Goal: Task Accomplishment & Management: Use online tool/utility

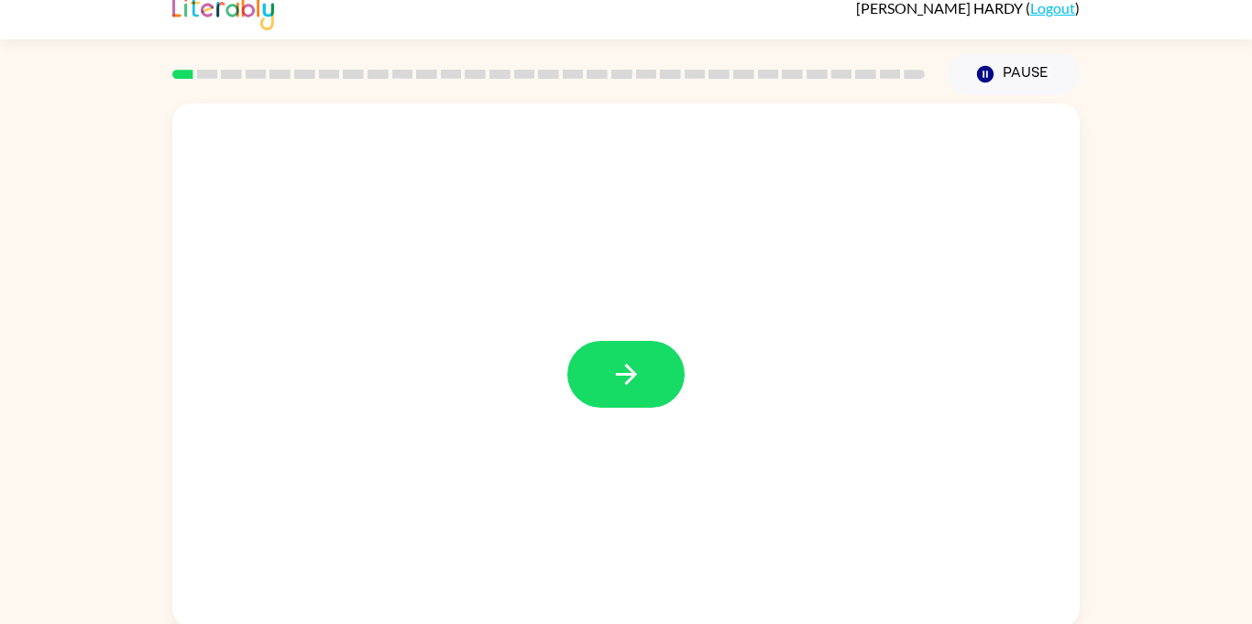
scroll to position [20, 0]
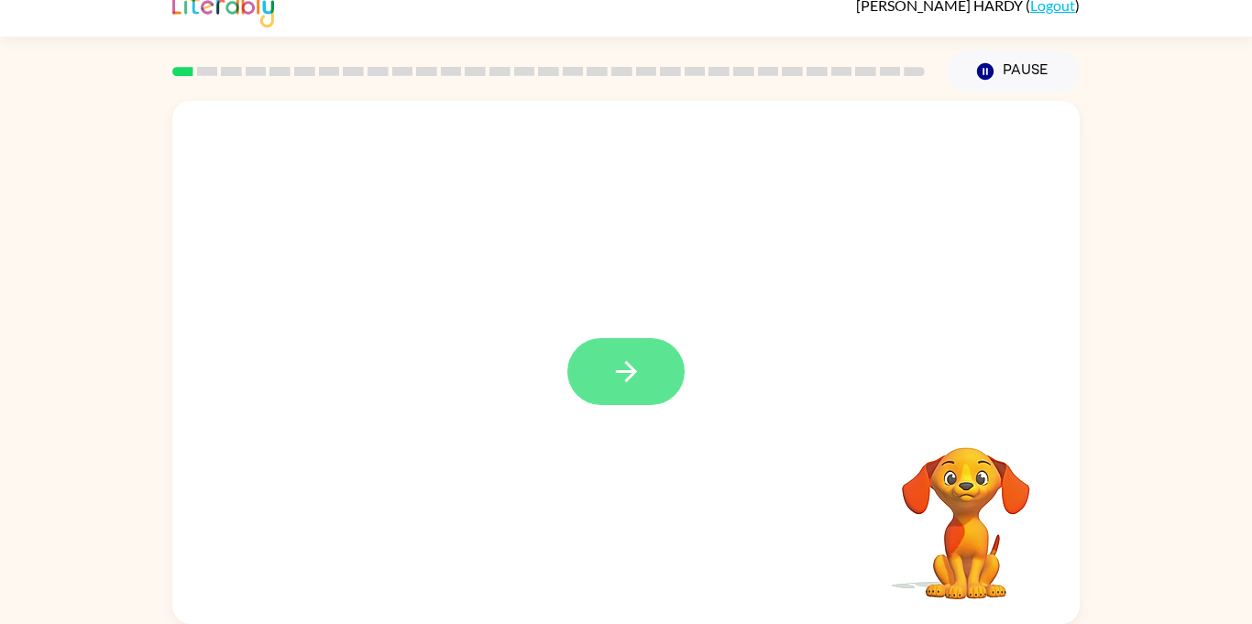
click at [626, 377] on icon "button" at bounding box center [626, 371] width 32 height 32
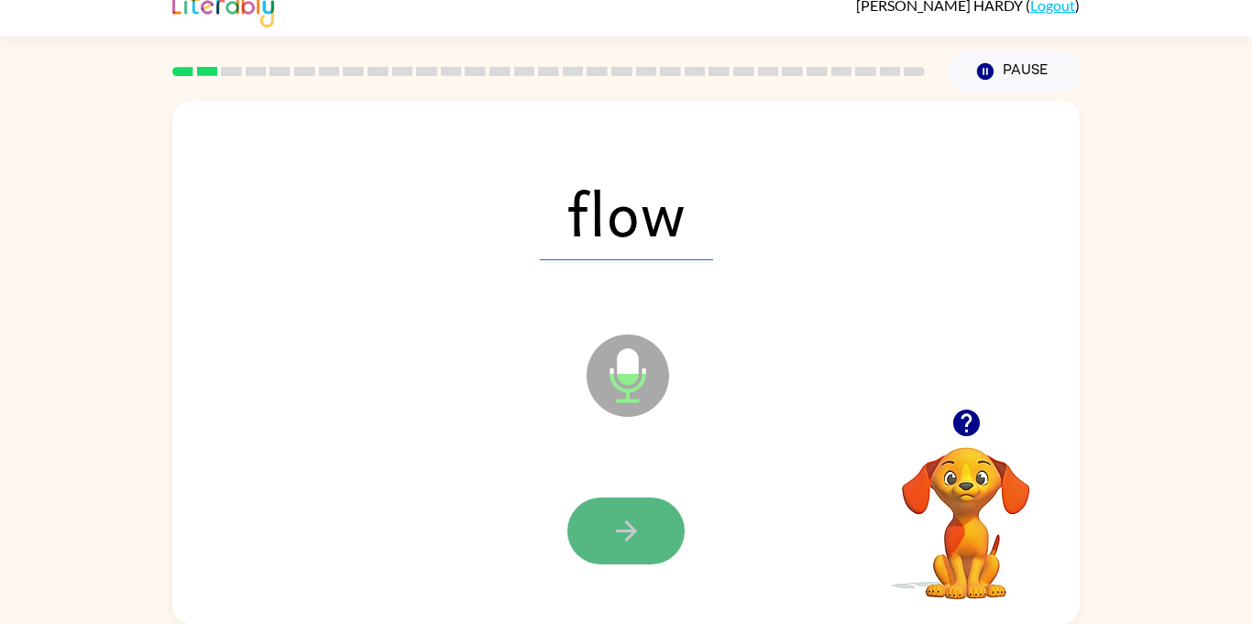
click at [629, 513] on button "button" at bounding box center [625, 530] width 117 height 67
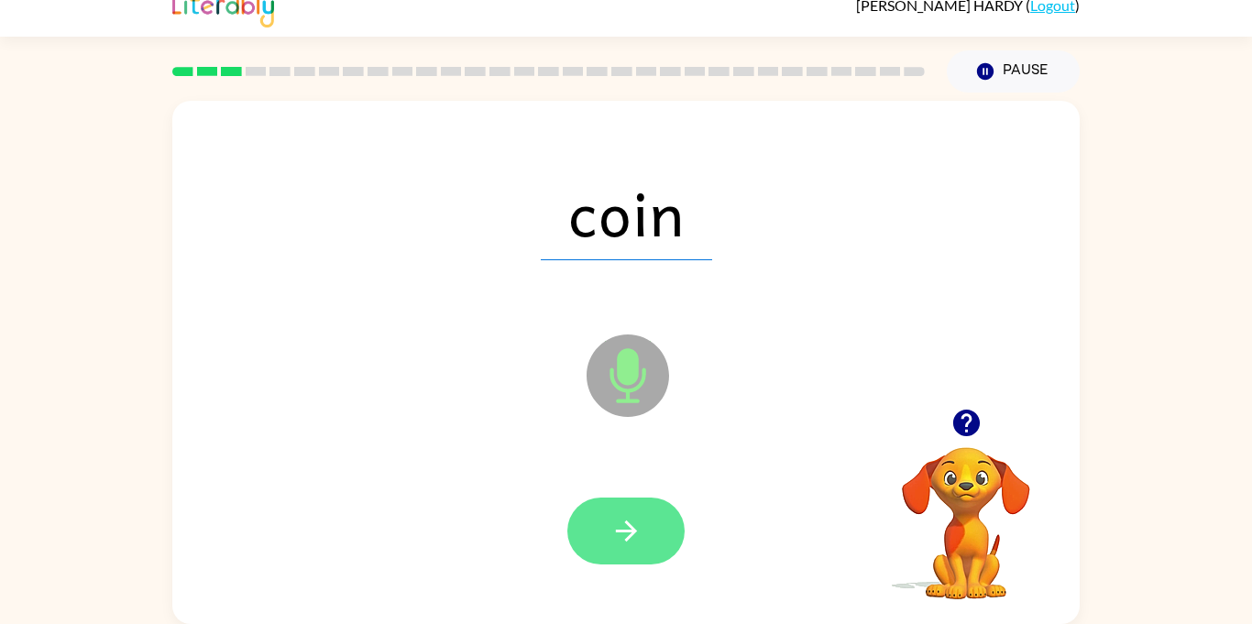
click at [650, 522] on button "button" at bounding box center [625, 530] width 117 height 67
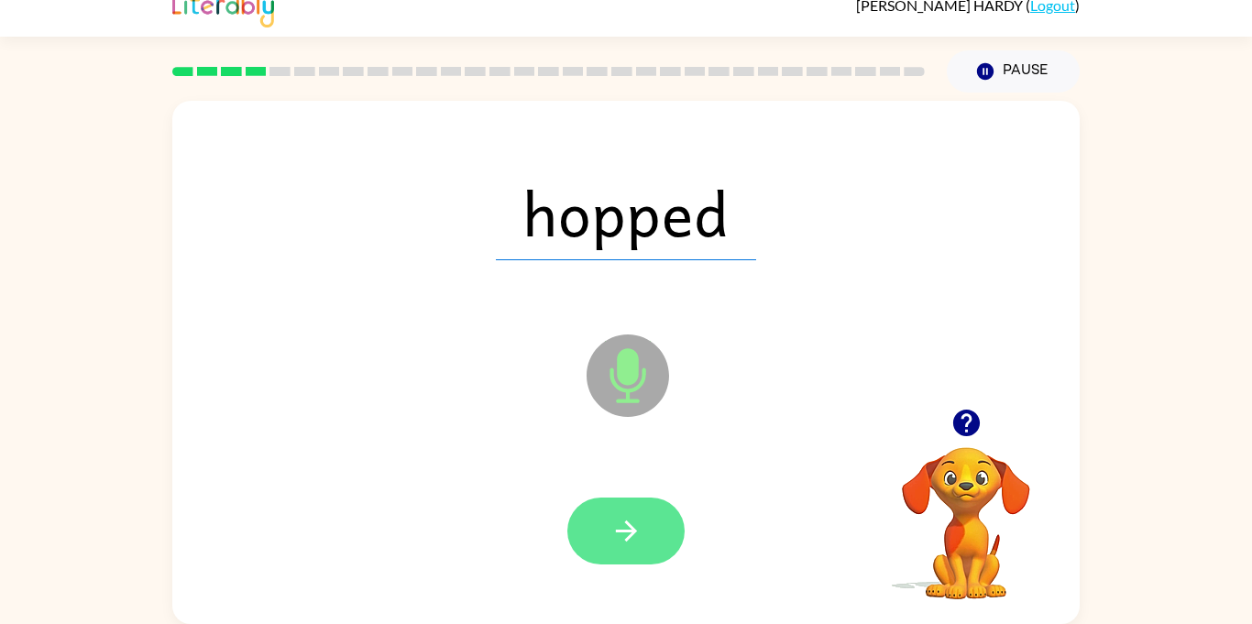
click at [631, 525] on icon "button" at bounding box center [626, 531] width 32 height 32
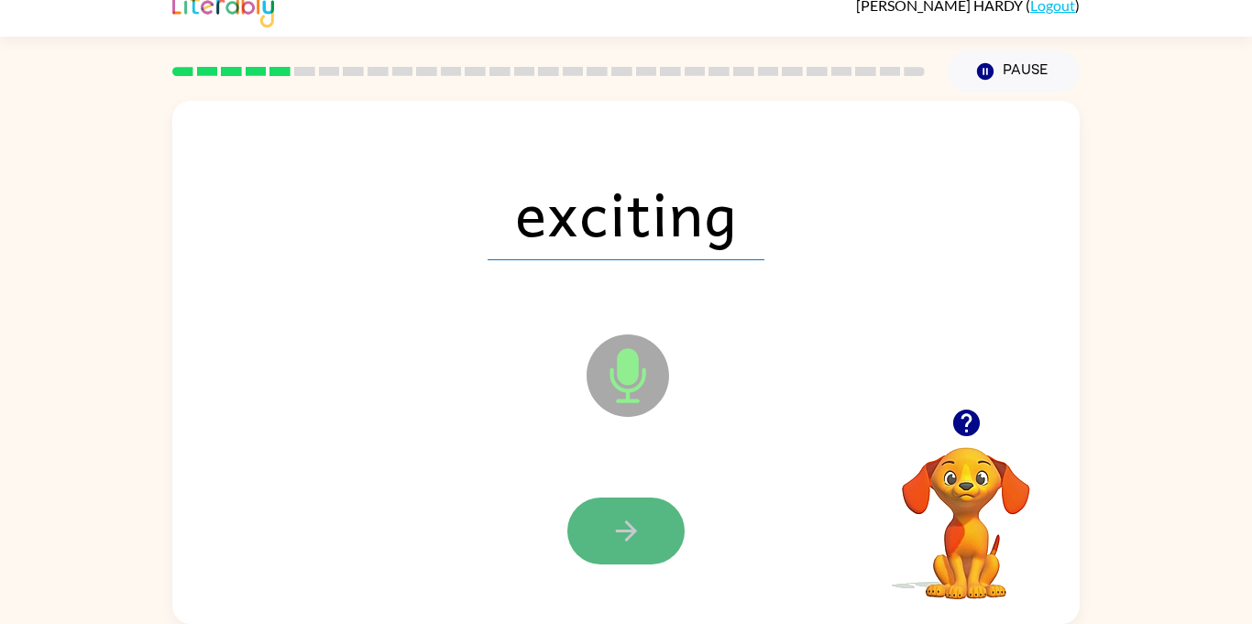
click at [622, 525] on icon "button" at bounding box center [626, 531] width 32 height 32
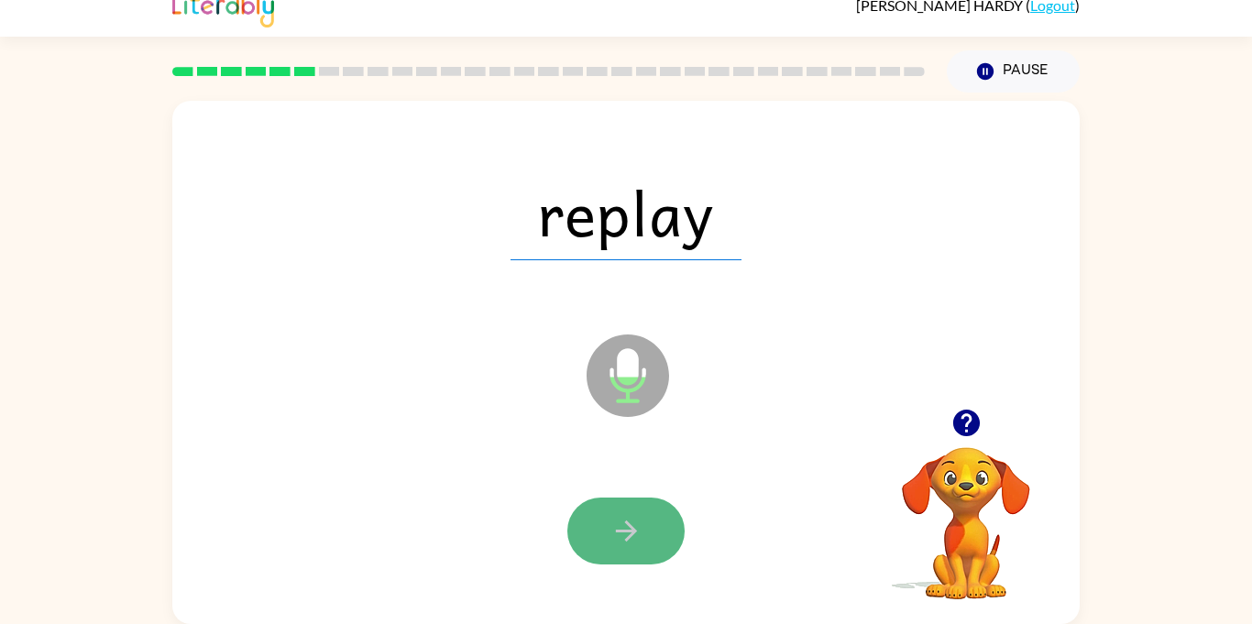
click at [643, 522] on button "button" at bounding box center [625, 530] width 117 height 67
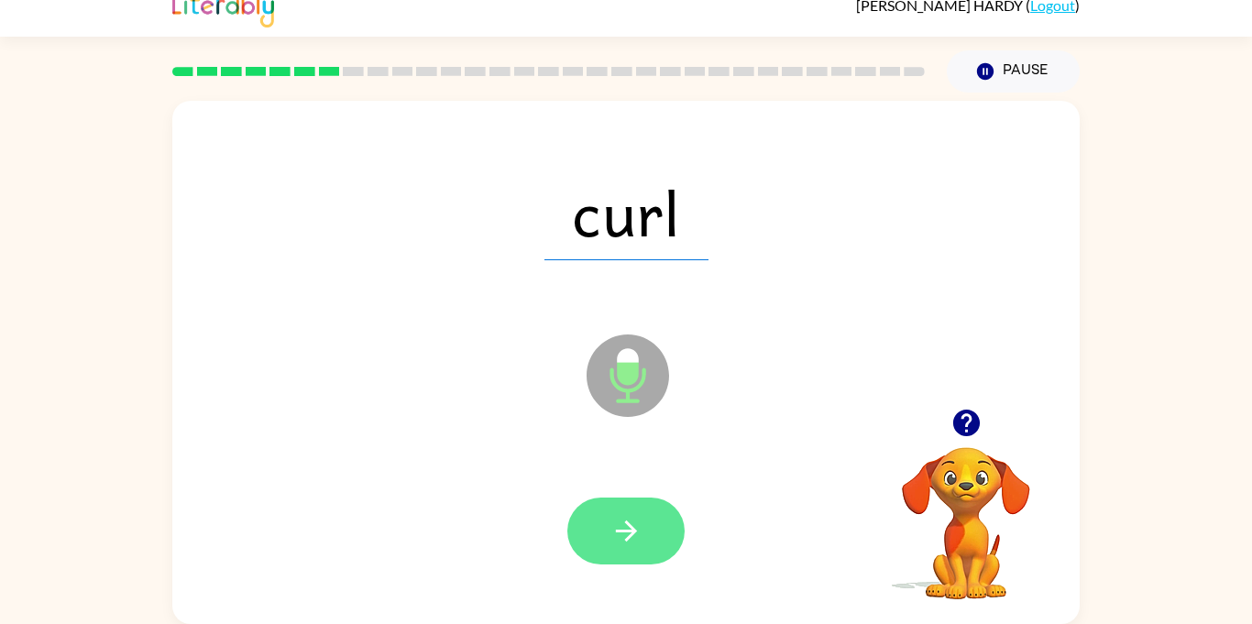
click at [644, 522] on button "button" at bounding box center [625, 530] width 117 height 67
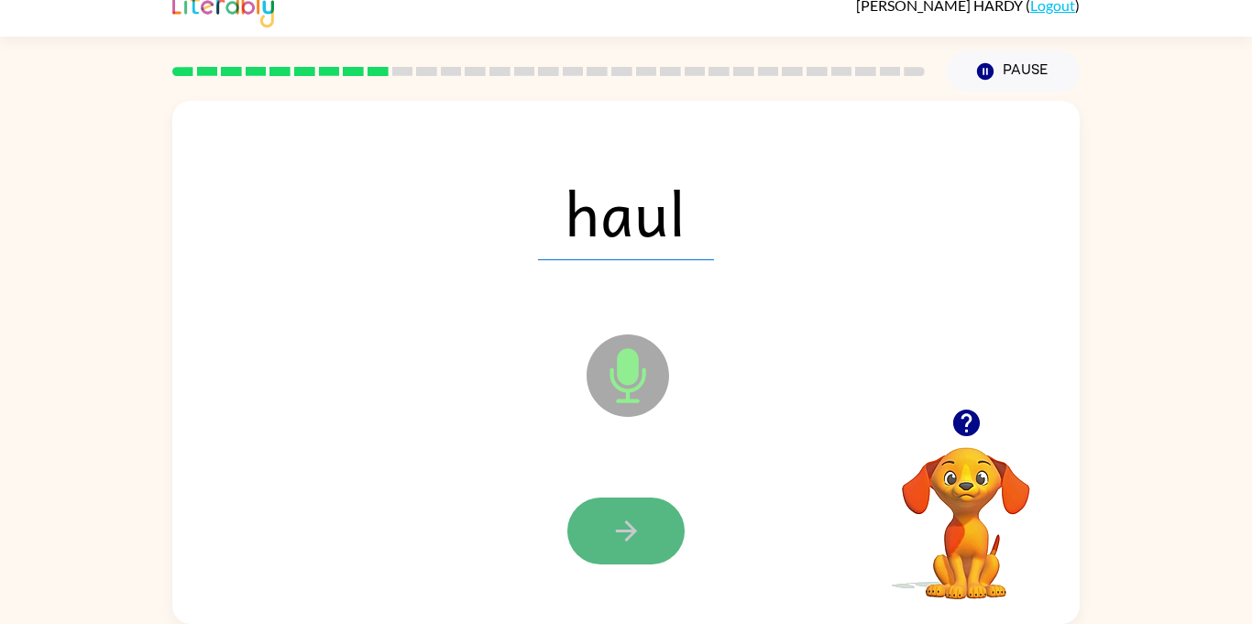
click at [647, 531] on button "button" at bounding box center [625, 530] width 117 height 67
click at [650, 535] on button "button" at bounding box center [625, 530] width 117 height 67
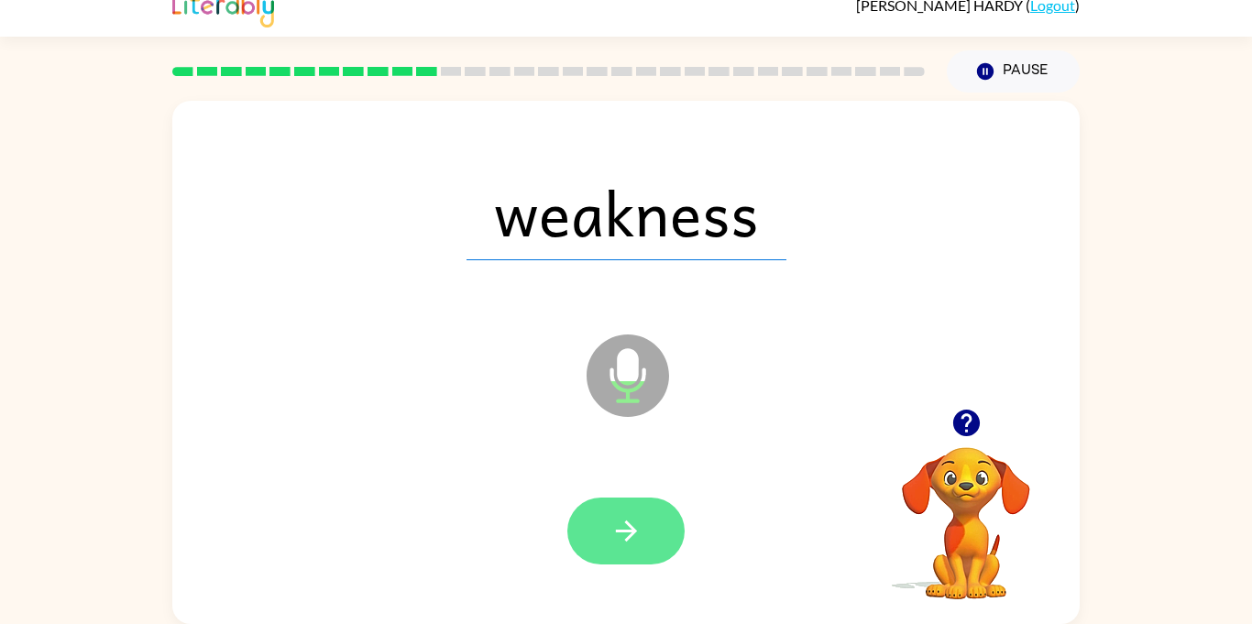
click at [647, 536] on button "button" at bounding box center [625, 530] width 117 height 67
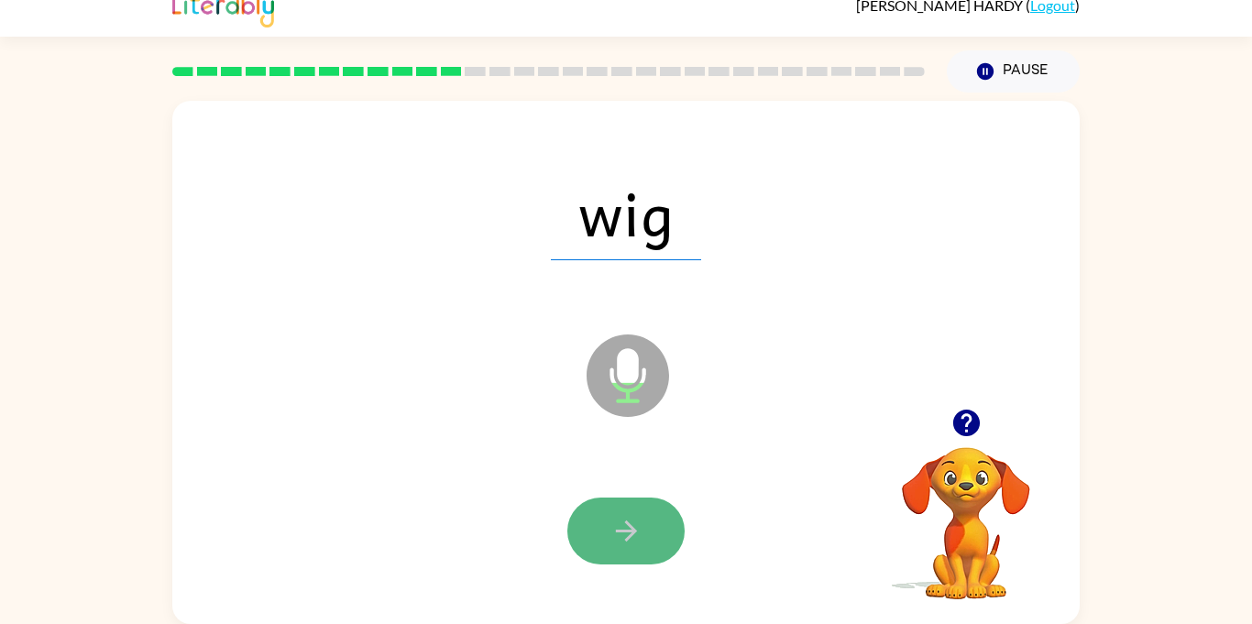
click at [642, 543] on button "button" at bounding box center [625, 530] width 117 height 67
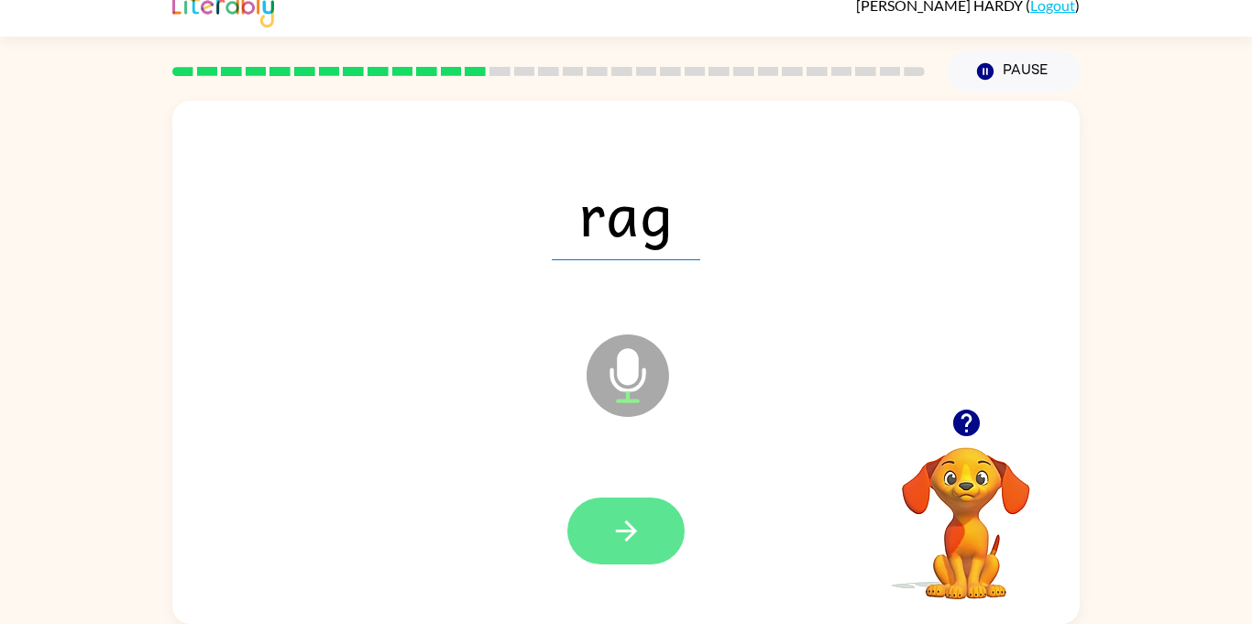
click at [627, 526] on icon "button" at bounding box center [626, 531] width 32 height 32
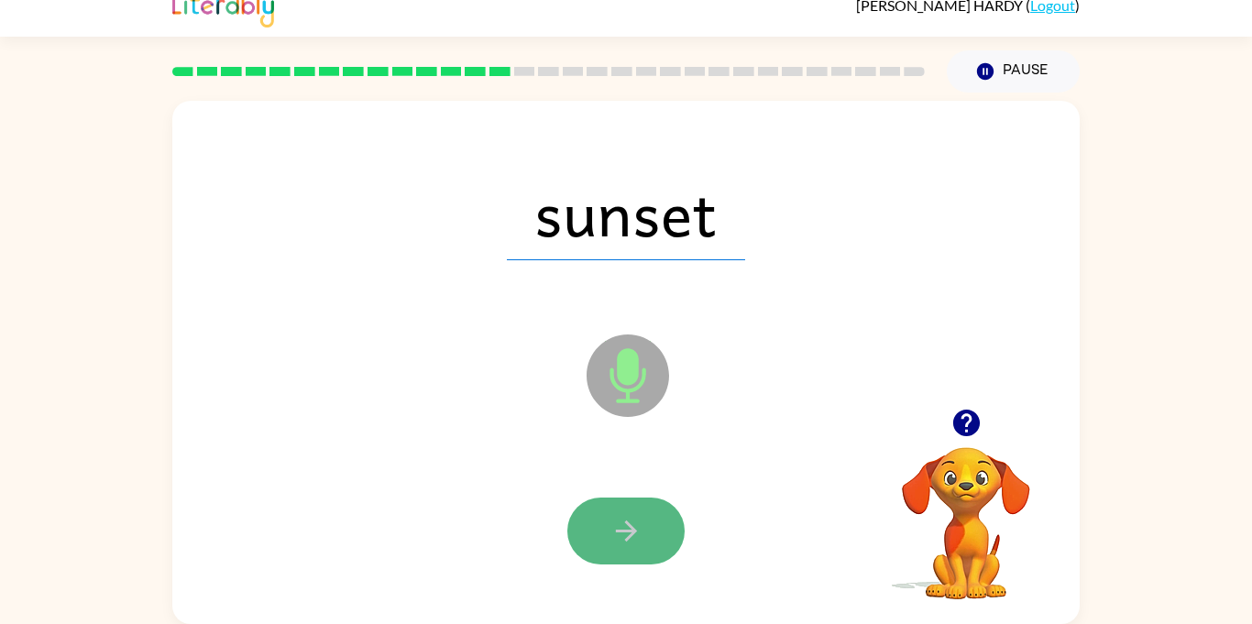
click at [629, 522] on icon "button" at bounding box center [626, 531] width 32 height 32
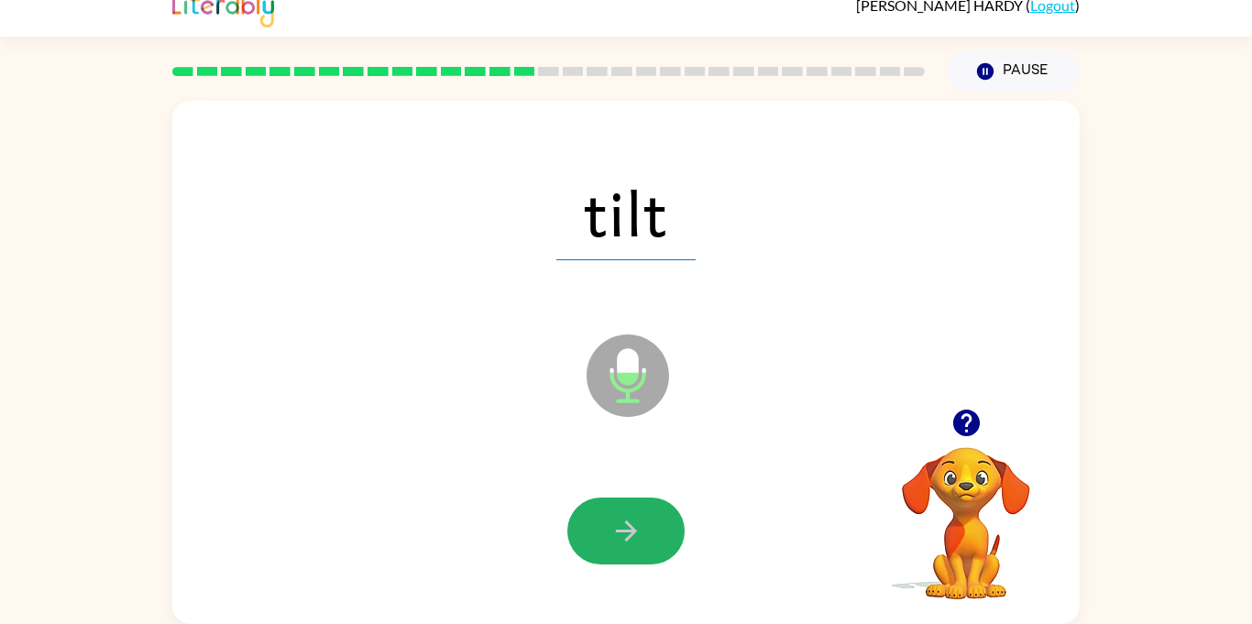
click at [631, 523] on icon "button" at bounding box center [626, 531] width 32 height 32
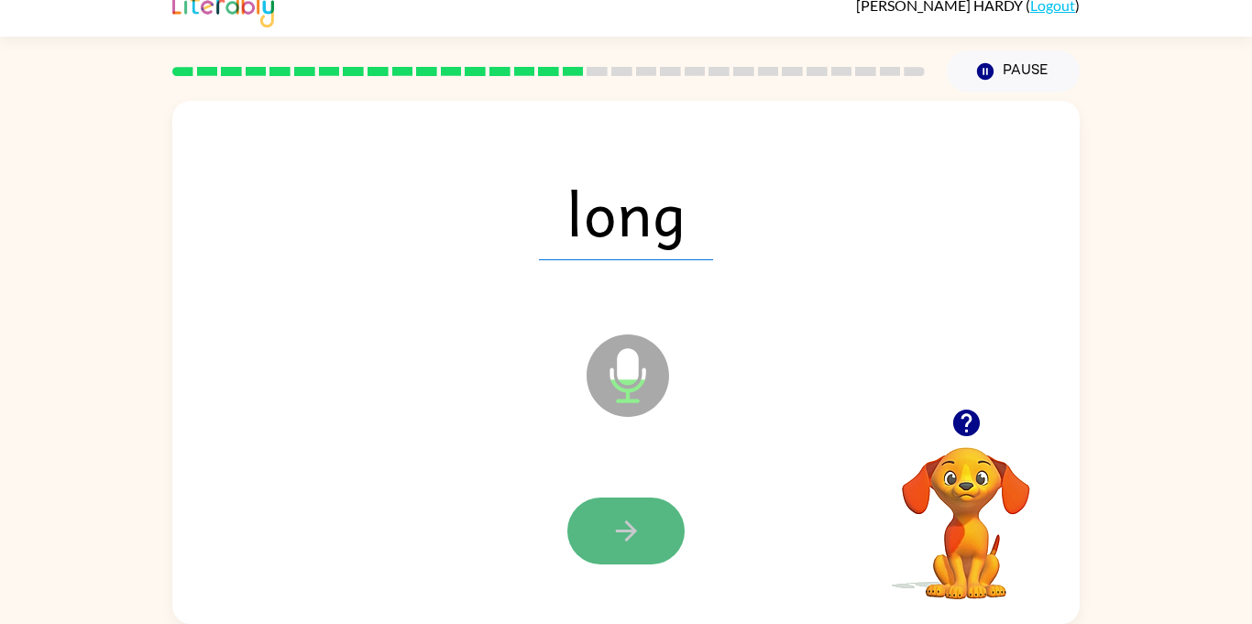
click at [627, 516] on icon "button" at bounding box center [626, 531] width 32 height 32
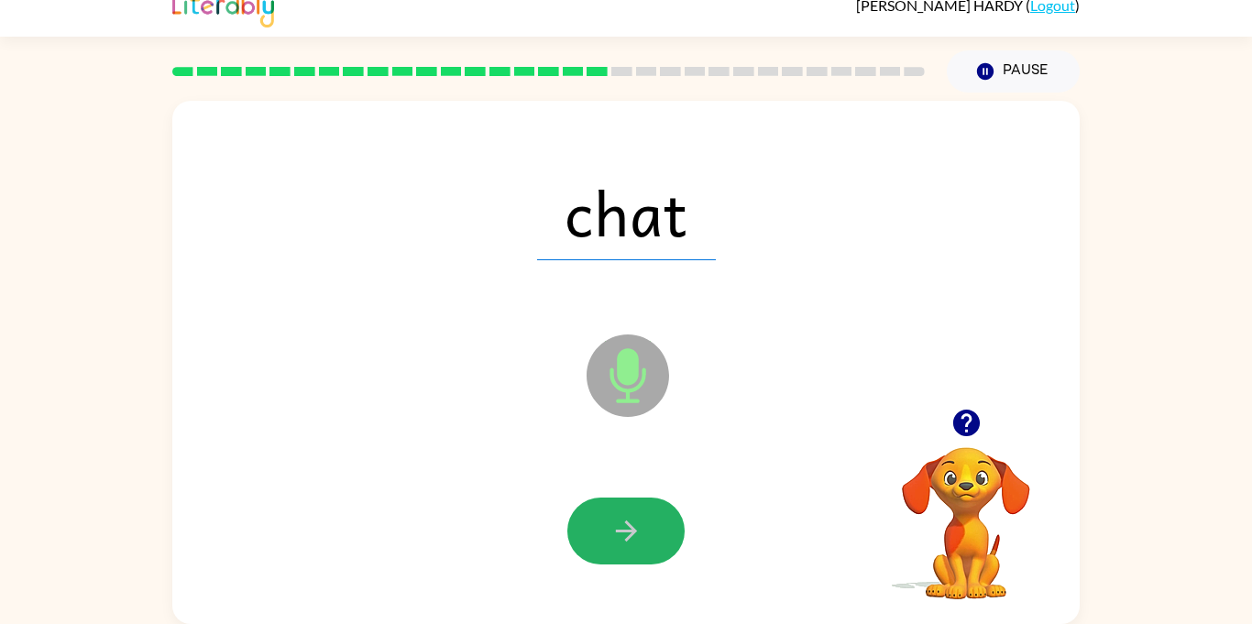
click at [627, 516] on icon "button" at bounding box center [626, 531] width 32 height 32
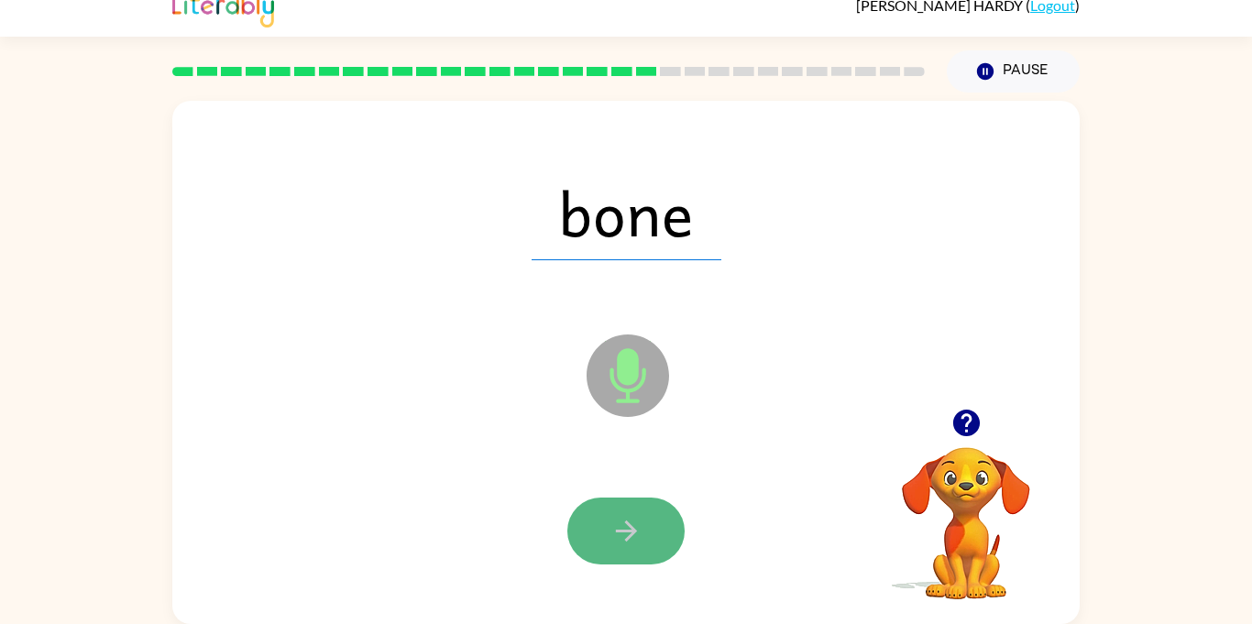
click at [628, 519] on icon "button" at bounding box center [626, 531] width 32 height 32
click at [628, 515] on icon "button" at bounding box center [626, 531] width 32 height 32
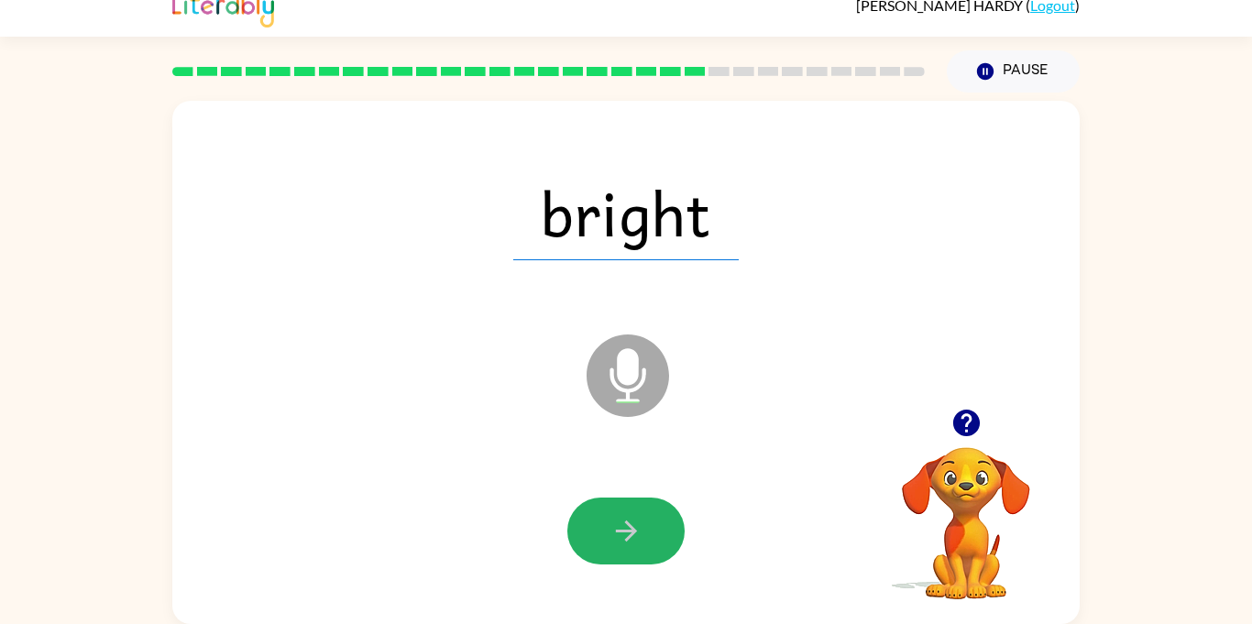
click at [628, 515] on icon "button" at bounding box center [626, 531] width 32 height 32
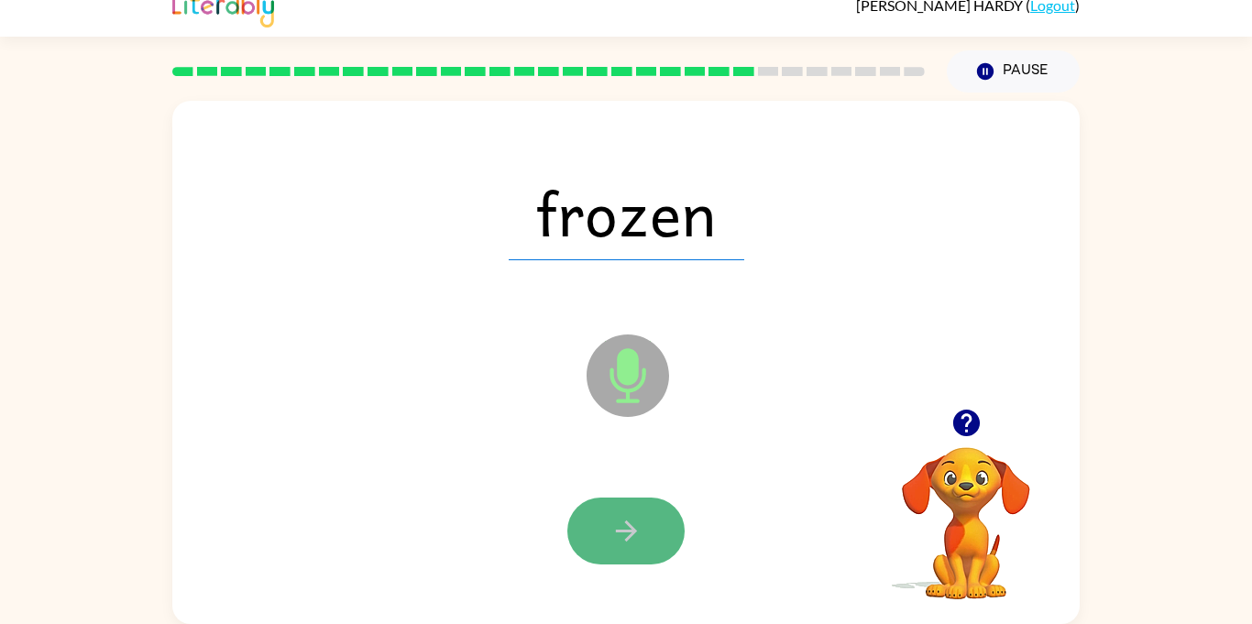
click at [629, 518] on icon "button" at bounding box center [626, 531] width 32 height 32
click at [626, 516] on icon "button" at bounding box center [626, 531] width 32 height 32
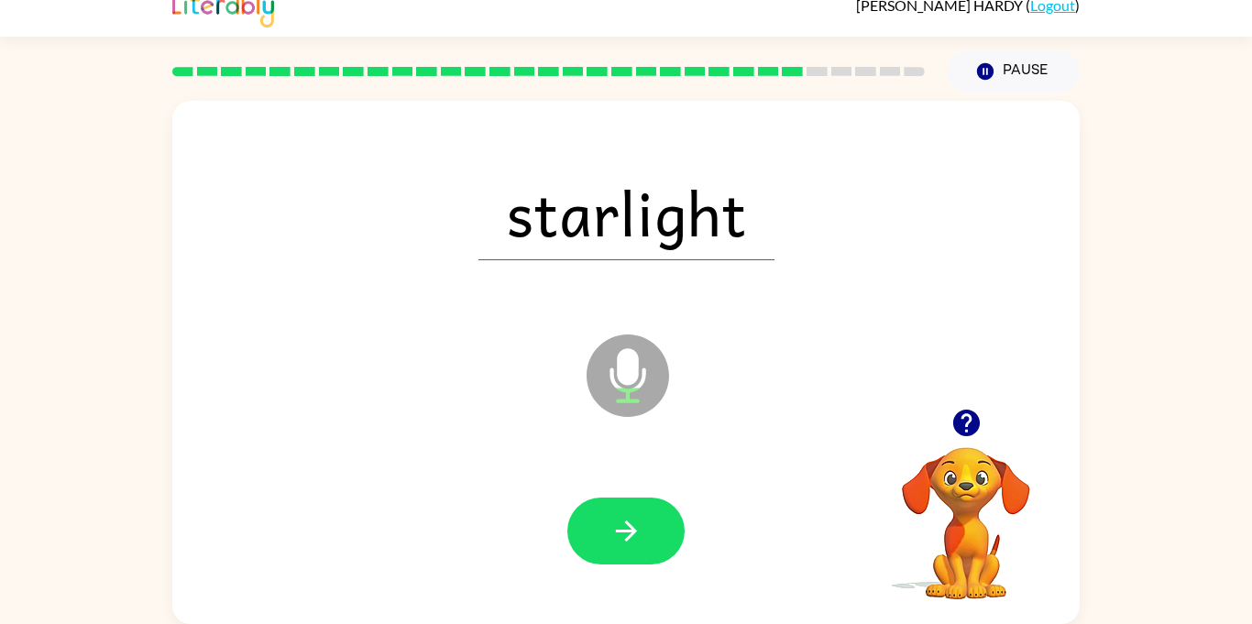
click at [620, 486] on div at bounding box center [626, 531] width 870 height 150
click at [625, 530] on icon "button" at bounding box center [625, 530] width 21 height 21
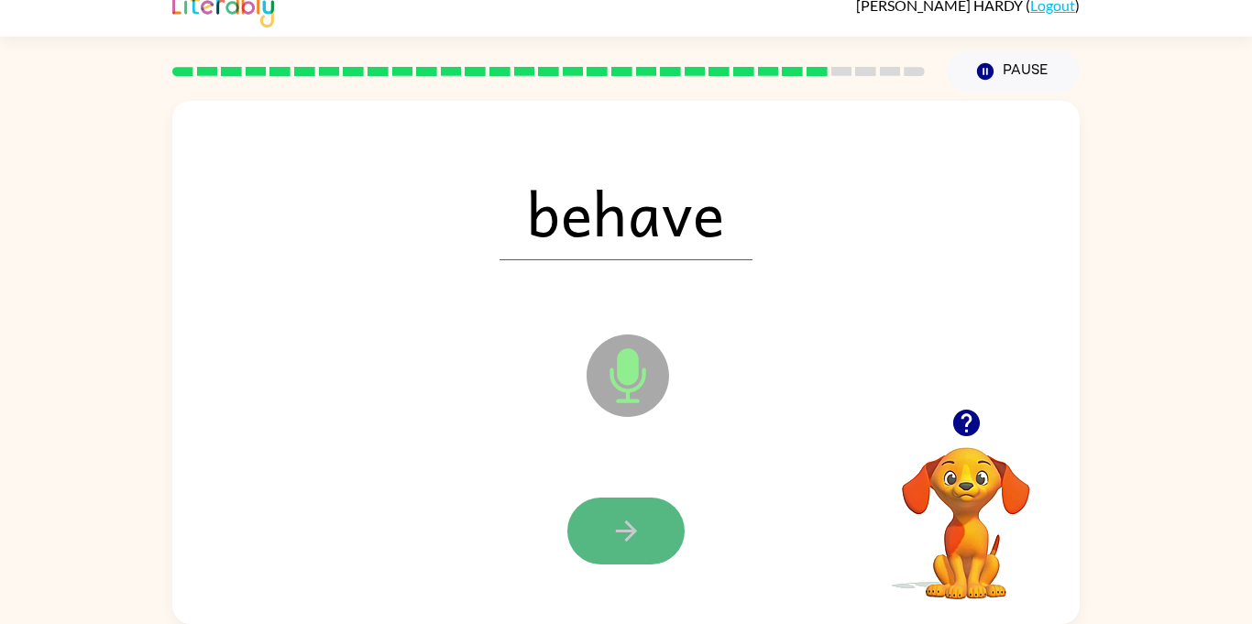
click at [629, 530] on icon "button" at bounding box center [625, 530] width 21 height 21
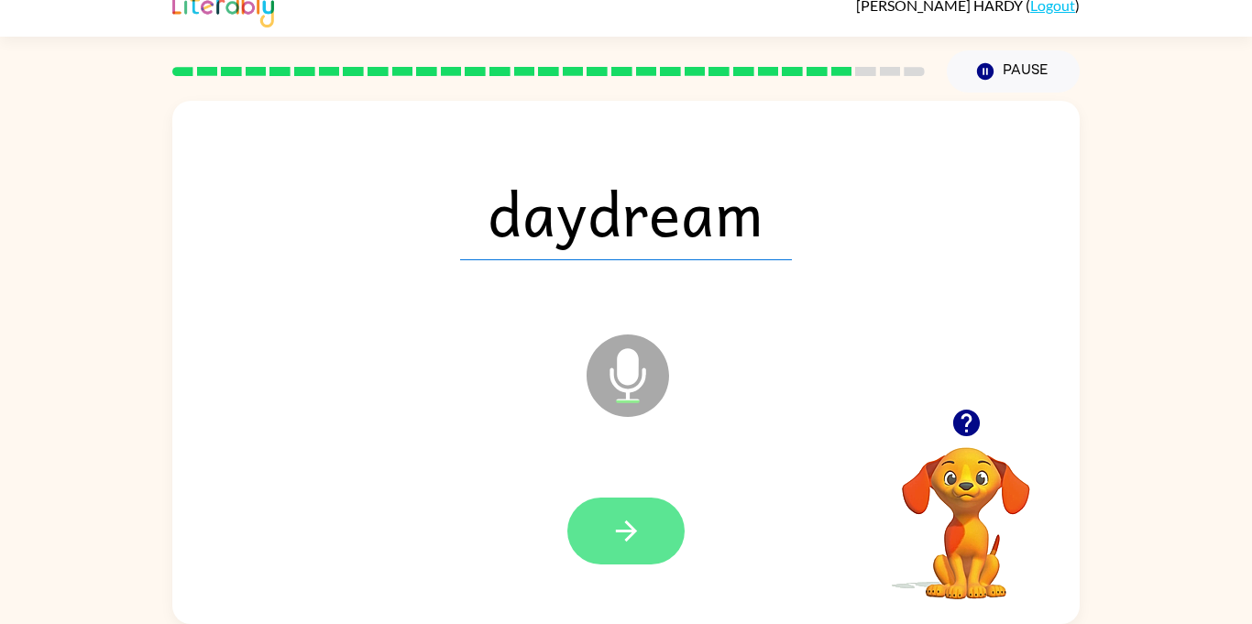
click at [629, 530] on icon "button" at bounding box center [625, 530] width 21 height 21
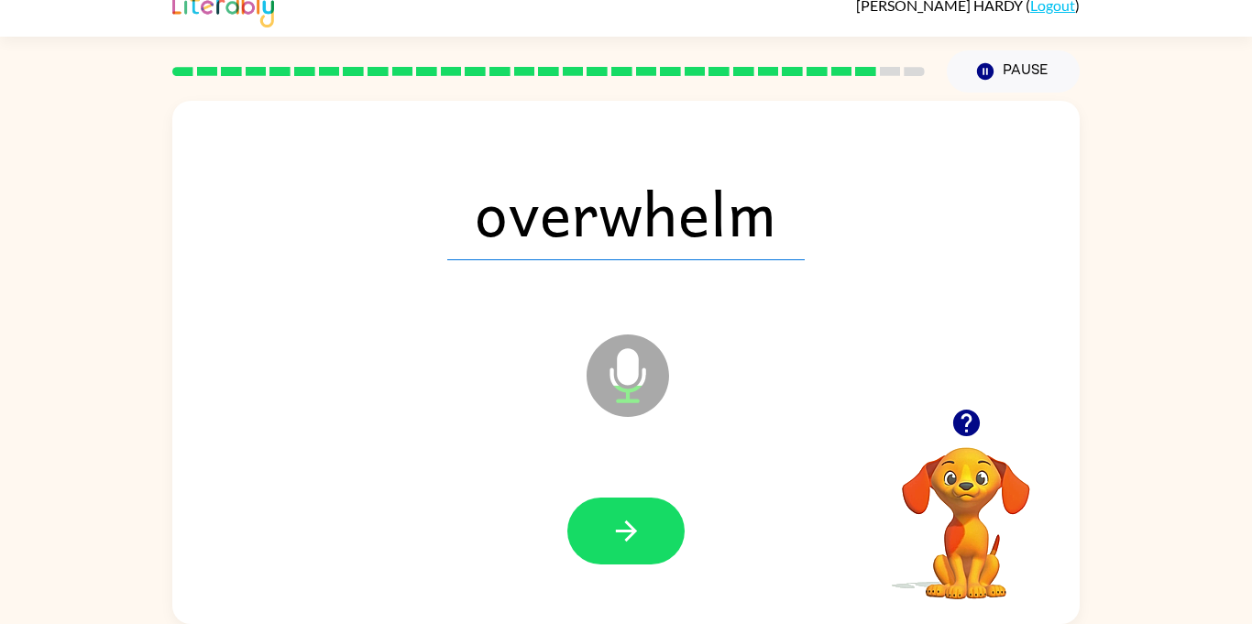
click at [629, 530] on icon "button" at bounding box center [625, 530] width 21 height 21
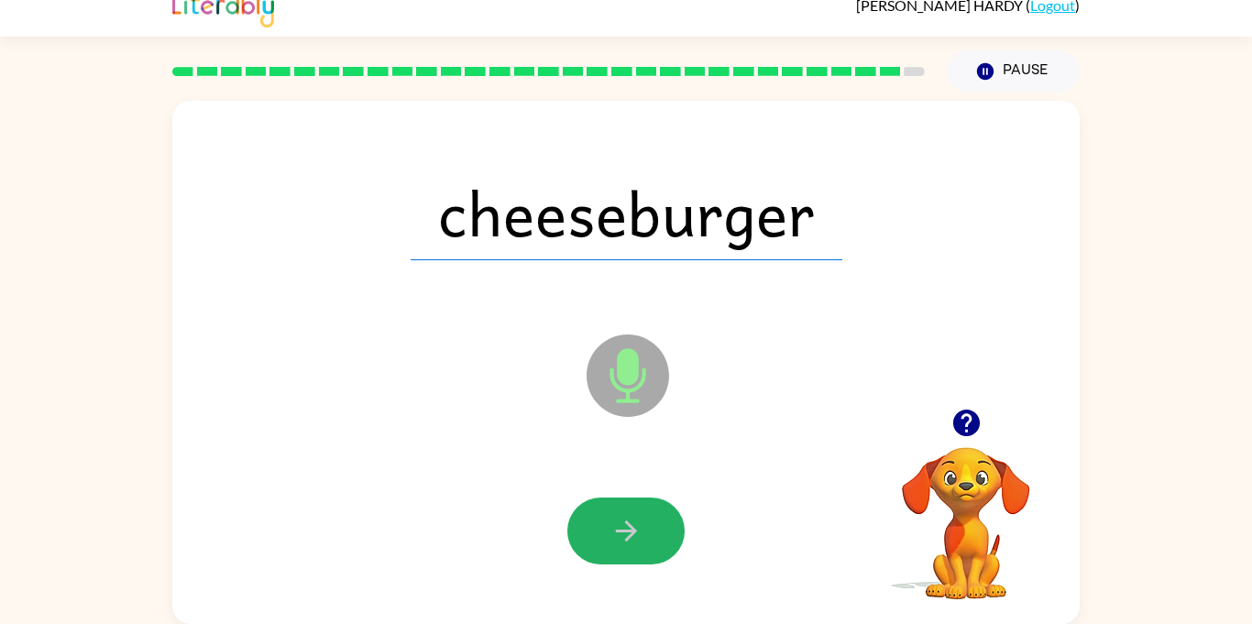
click at [629, 530] on icon "button" at bounding box center [625, 530] width 21 height 21
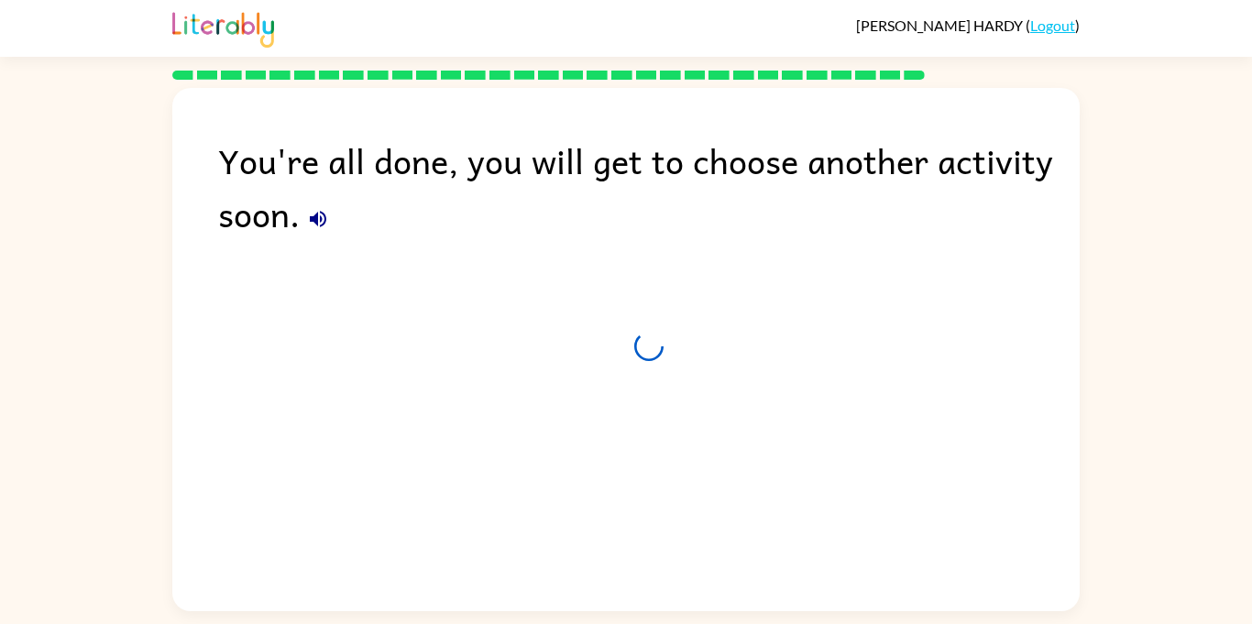
scroll to position [0, 0]
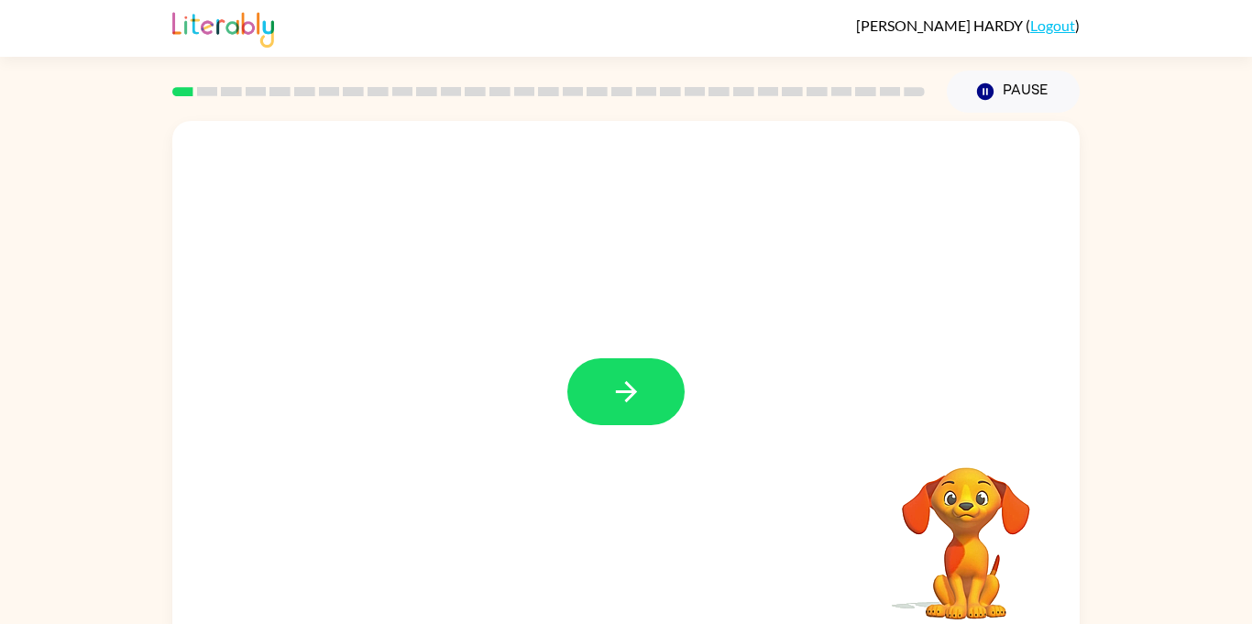
click at [618, 354] on div at bounding box center [625, 382] width 907 height 523
click at [618, 366] on button "button" at bounding box center [625, 391] width 117 height 67
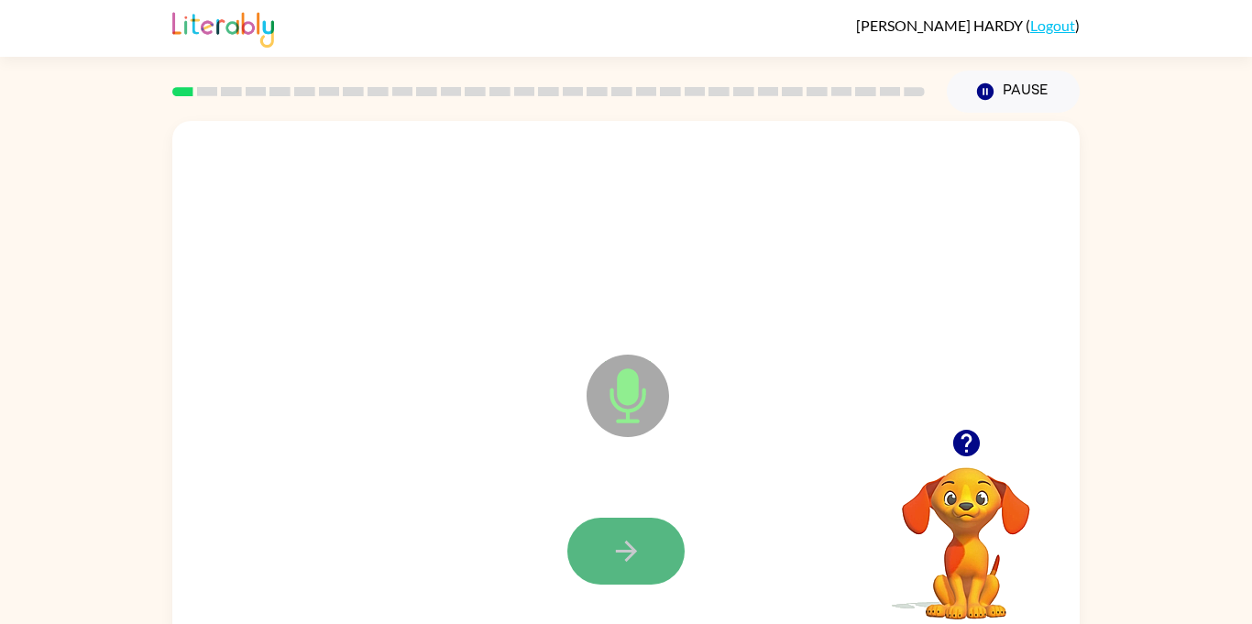
click at [636, 563] on icon "button" at bounding box center [626, 551] width 32 height 32
click at [610, 548] on icon "button" at bounding box center [626, 551] width 32 height 32
click at [647, 547] on button "button" at bounding box center [625, 551] width 117 height 67
click at [650, 542] on div at bounding box center [626, 551] width 870 height 150
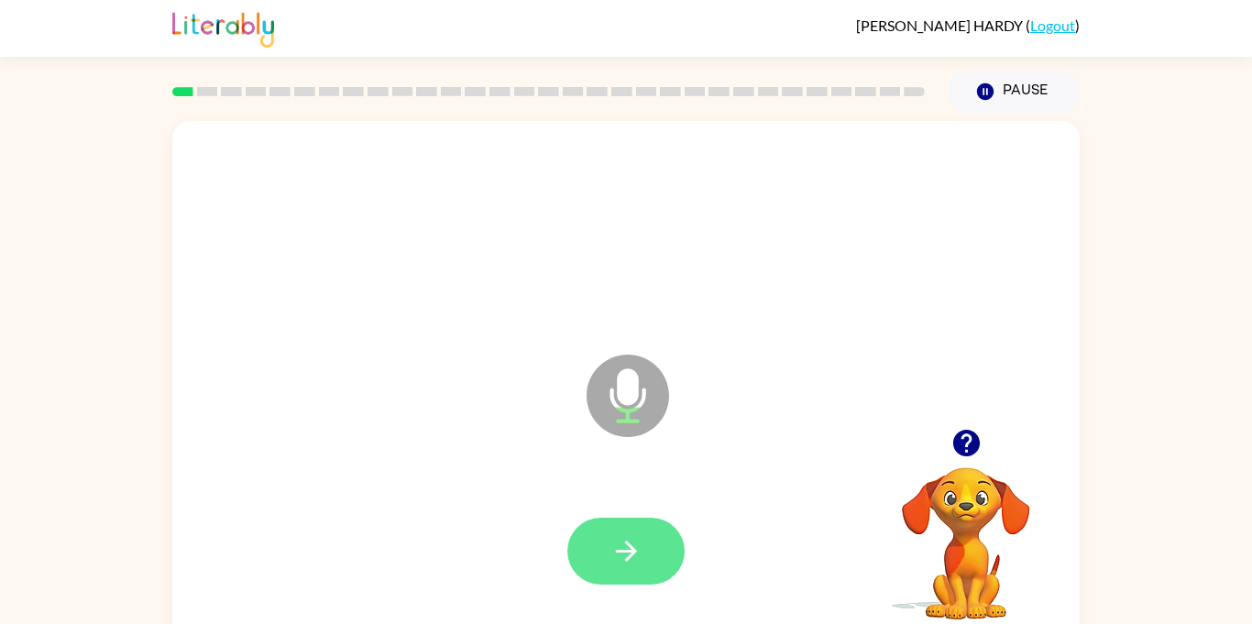
click at [647, 564] on button "button" at bounding box center [625, 551] width 117 height 67
click at [636, 548] on icon "button" at bounding box center [626, 551] width 32 height 32
click at [640, 547] on div at bounding box center [626, 551] width 870 height 150
click at [623, 558] on icon "button" at bounding box center [626, 551] width 32 height 32
click at [636, 547] on icon "button" at bounding box center [626, 551] width 32 height 32
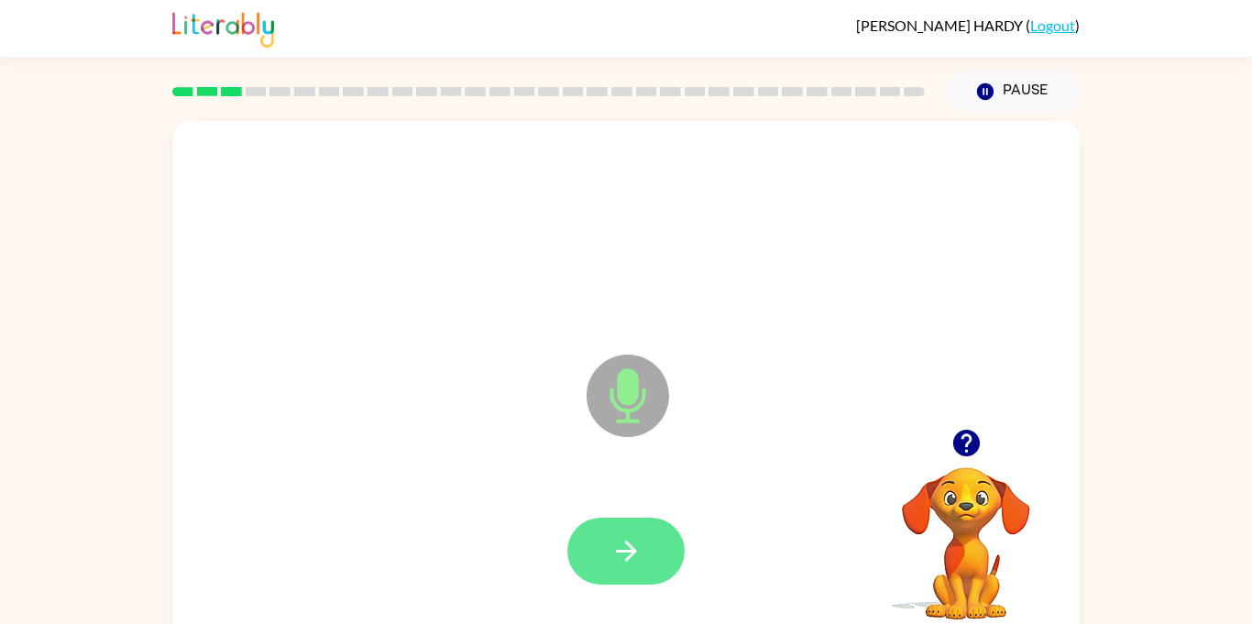
click at [650, 543] on button "button" at bounding box center [625, 551] width 117 height 67
click at [636, 564] on icon "button" at bounding box center [626, 551] width 32 height 32
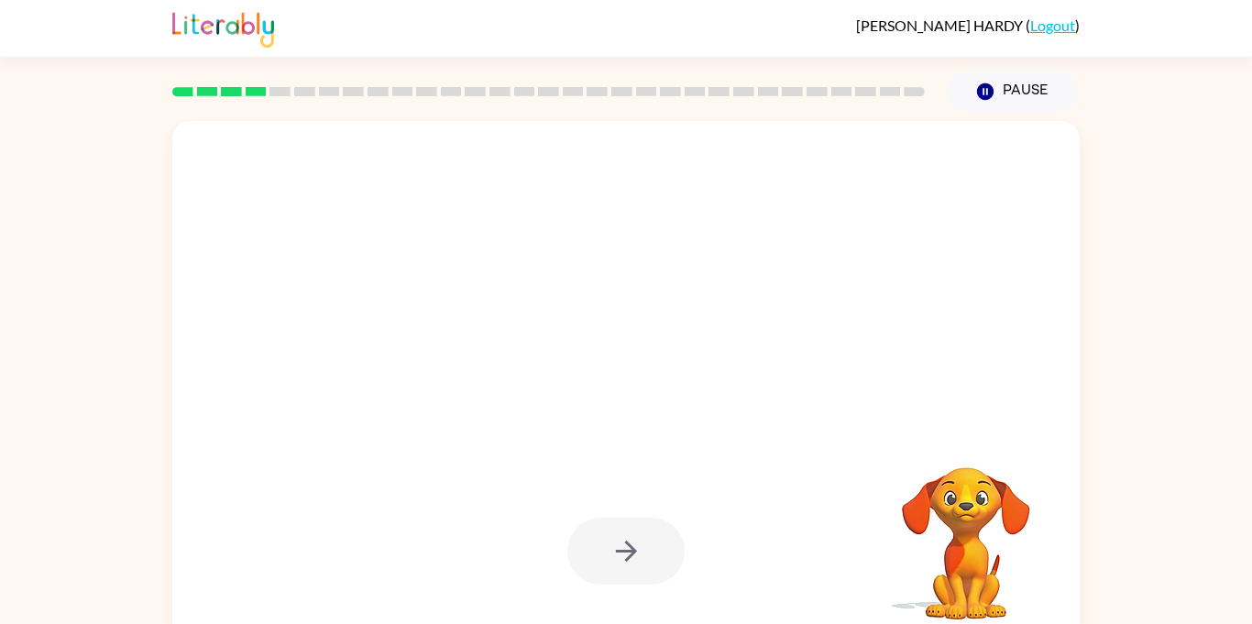
scroll to position [20, 0]
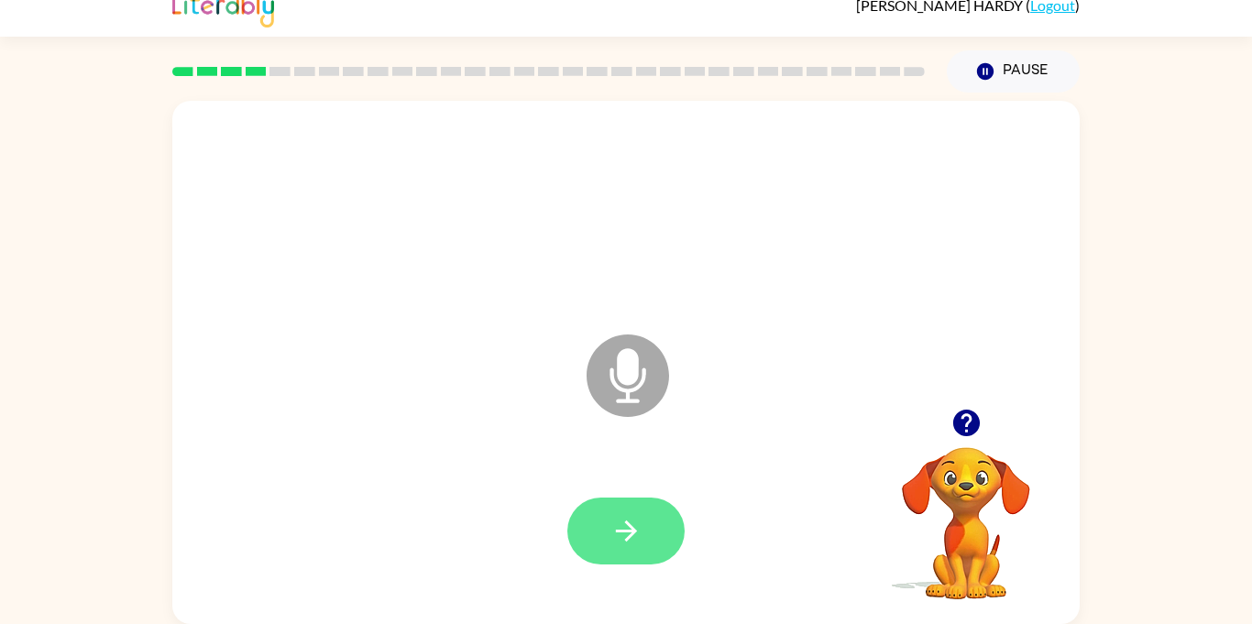
click at [611, 515] on icon "button" at bounding box center [626, 531] width 32 height 32
click at [615, 533] on icon "button" at bounding box center [626, 531] width 32 height 32
click at [627, 534] on icon "button" at bounding box center [626, 531] width 32 height 32
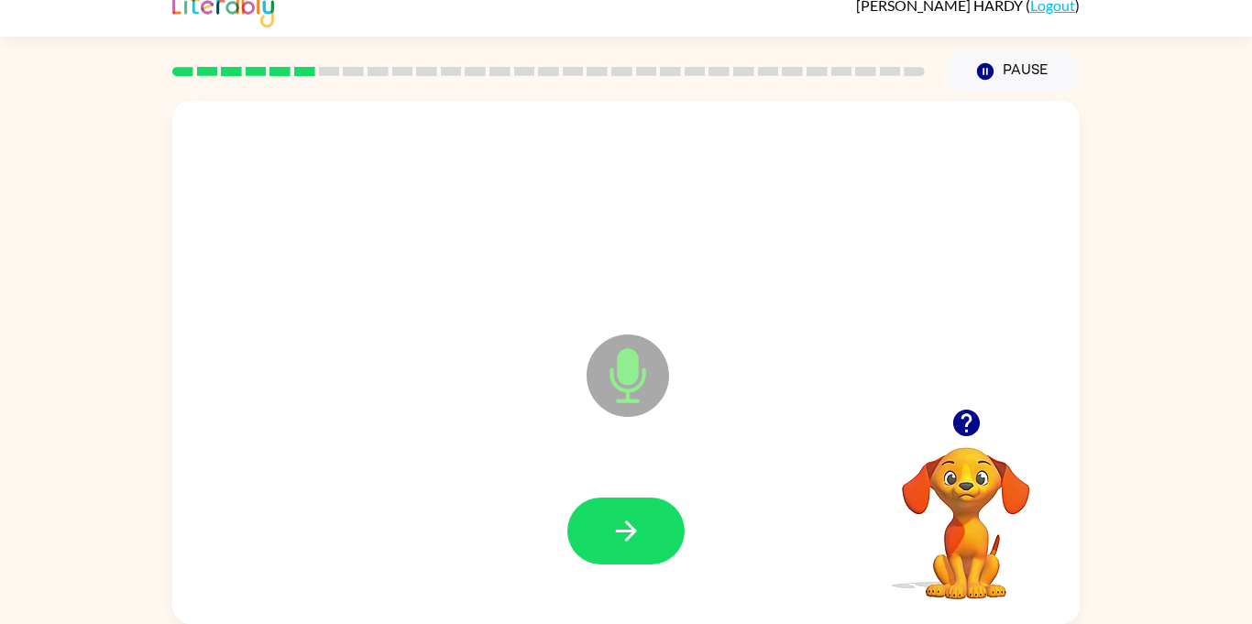
click at [574, 485] on div at bounding box center [626, 531] width 870 height 150
click at [633, 530] on icon "button" at bounding box center [625, 530] width 21 height 21
click at [608, 529] on button "button" at bounding box center [625, 530] width 117 height 67
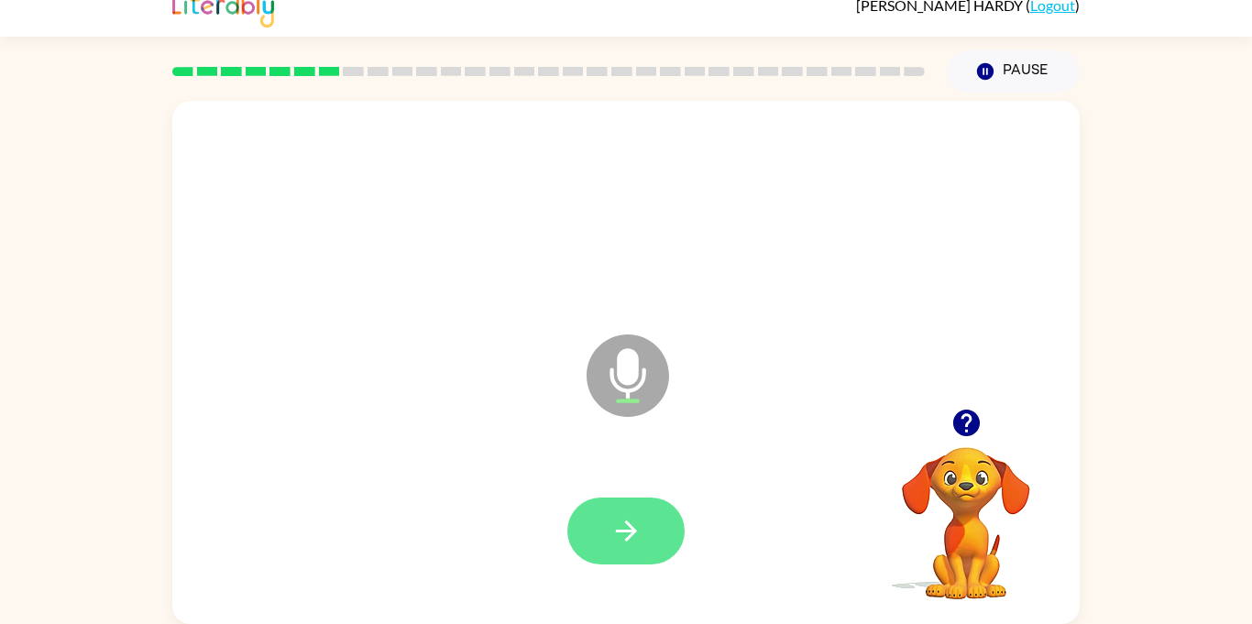
click at [647, 530] on button "button" at bounding box center [625, 530] width 117 height 67
click at [646, 530] on button "button" at bounding box center [625, 530] width 117 height 67
click at [640, 535] on icon "button" at bounding box center [626, 531] width 32 height 32
click at [654, 532] on button "button" at bounding box center [625, 530] width 117 height 67
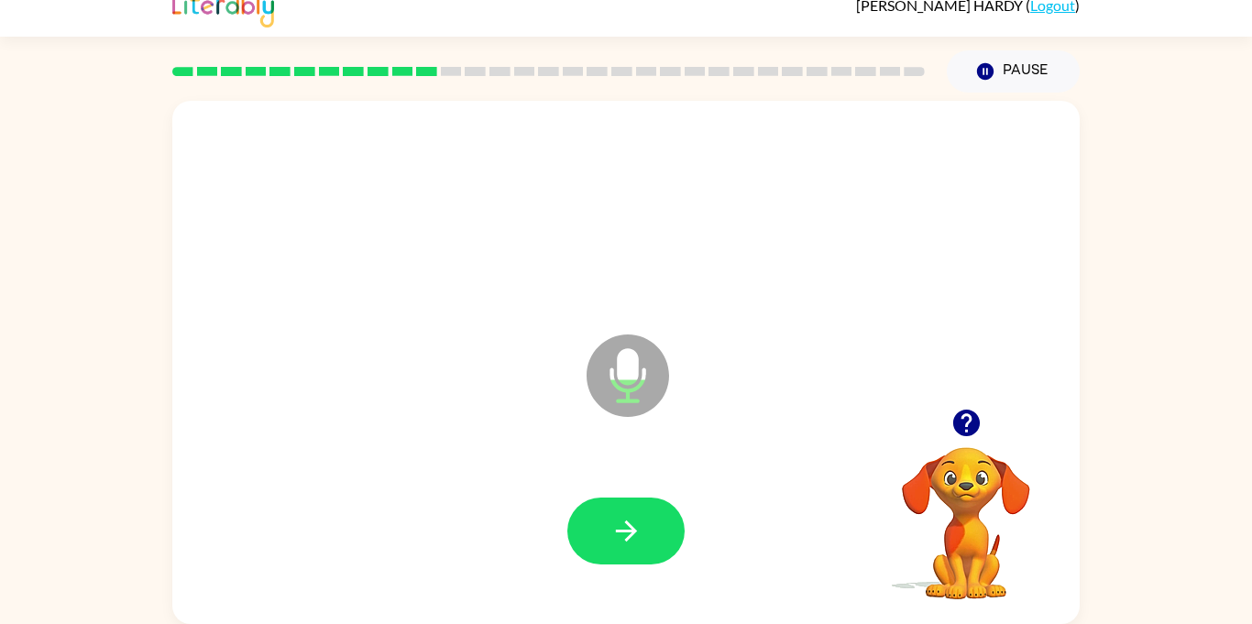
click at [994, 465] on video "Your browser must support playing .mp4 files to use Literably. Please try using…" at bounding box center [965, 510] width 183 height 183
click at [987, 484] on video "Your browser must support playing .mp4 files to use Literably. Please try using…" at bounding box center [965, 510] width 183 height 183
click at [647, 539] on button "button" at bounding box center [625, 530] width 117 height 67
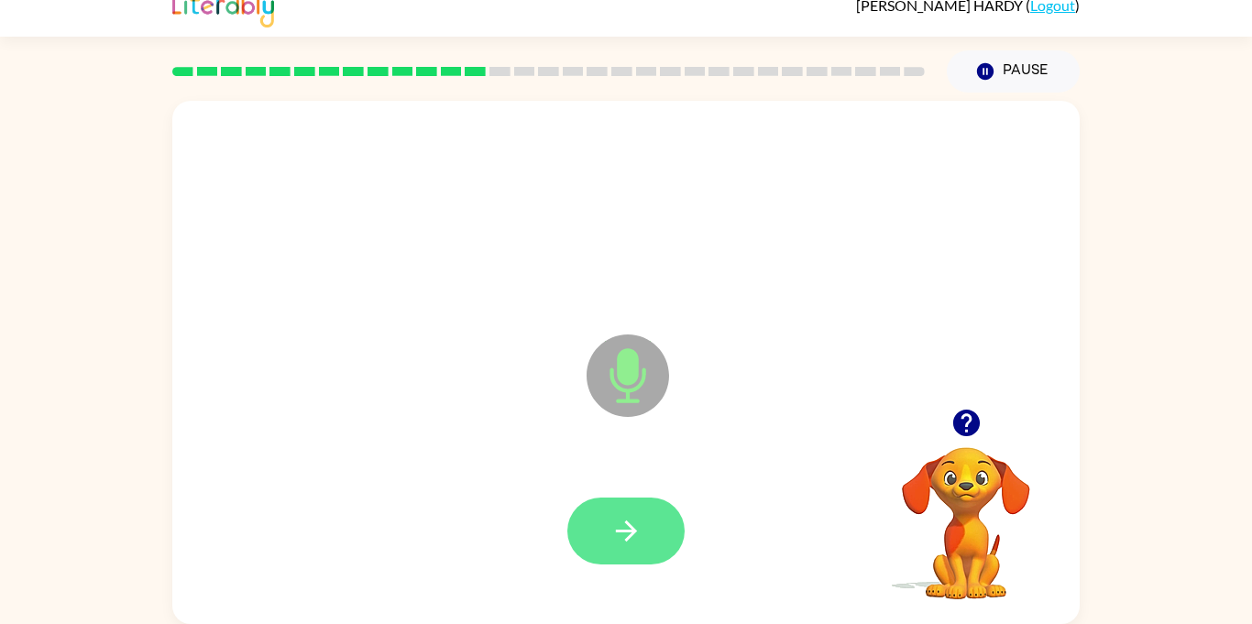
click at [643, 528] on button "button" at bounding box center [625, 530] width 117 height 67
click at [629, 536] on icon "button" at bounding box center [625, 530] width 21 height 21
click at [642, 527] on button "button" at bounding box center [625, 530] width 117 height 67
click at [640, 532] on icon "button" at bounding box center [626, 531] width 32 height 32
click at [652, 530] on button "button" at bounding box center [625, 530] width 117 height 67
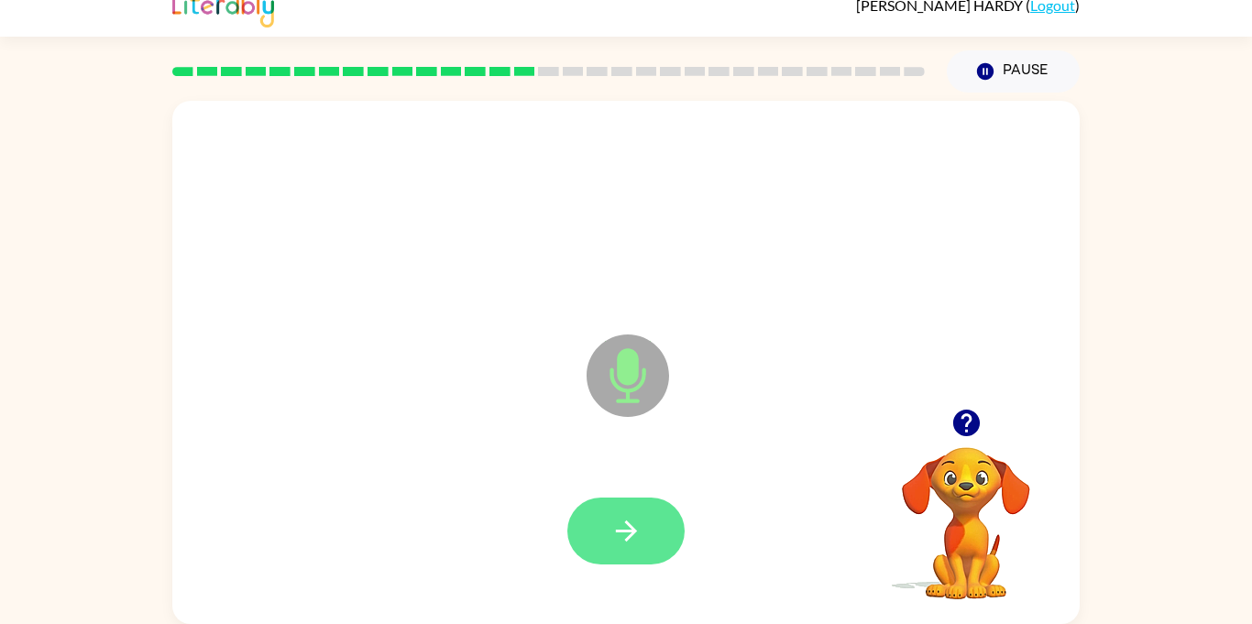
click at [648, 535] on button "button" at bounding box center [625, 530] width 117 height 67
click at [649, 525] on button "button" at bounding box center [625, 530] width 117 height 67
click at [640, 547] on button "button" at bounding box center [625, 530] width 117 height 67
click at [640, 532] on icon "button" at bounding box center [626, 531] width 32 height 32
click at [636, 540] on icon "button" at bounding box center [626, 531] width 32 height 32
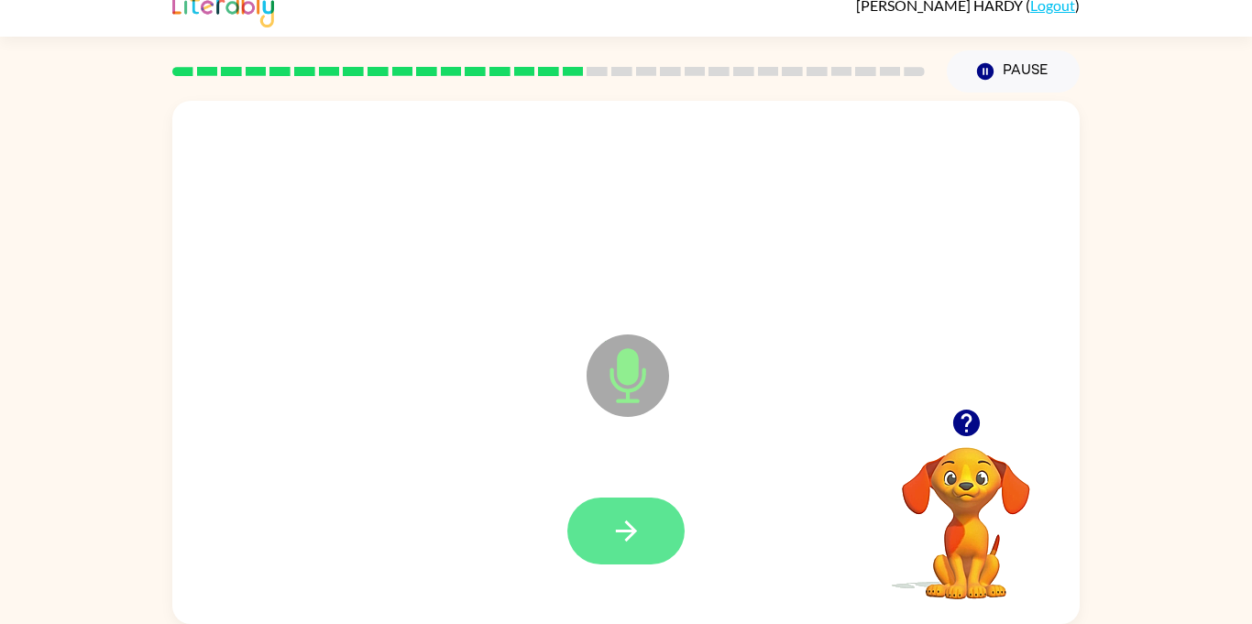
click at [650, 531] on button "button" at bounding box center [625, 530] width 117 height 67
click at [638, 532] on icon "button" at bounding box center [626, 531] width 32 height 32
click at [628, 523] on icon "button" at bounding box center [625, 530] width 21 height 21
click at [646, 524] on button "button" at bounding box center [625, 530] width 117 height 67
click at [636, 533] on icon "button" at bounding box center [626, 531] width 32 height 32
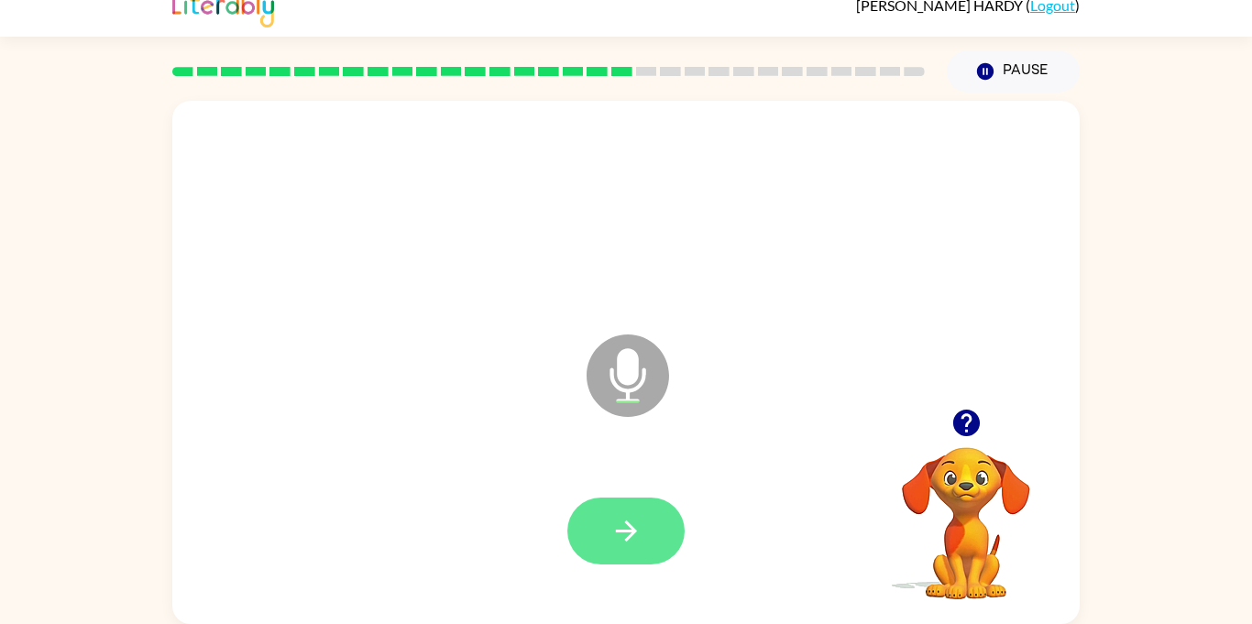
click at [629, 537] on icon "button" at bounding box center [625, 530] width 21 height 21
click at [633, 541] on icon "button" at bounding box center [626, 531] width 32 height 32
click at [670, 534] on button "button" at bounding box center [625, 530] width 117 height 67
click at [663, 532] on button "button" at bounding box center [625, 530] width 117 height 67
click at [653, 539] on button "button" at bounding box center [625, 530] width 117 height 67
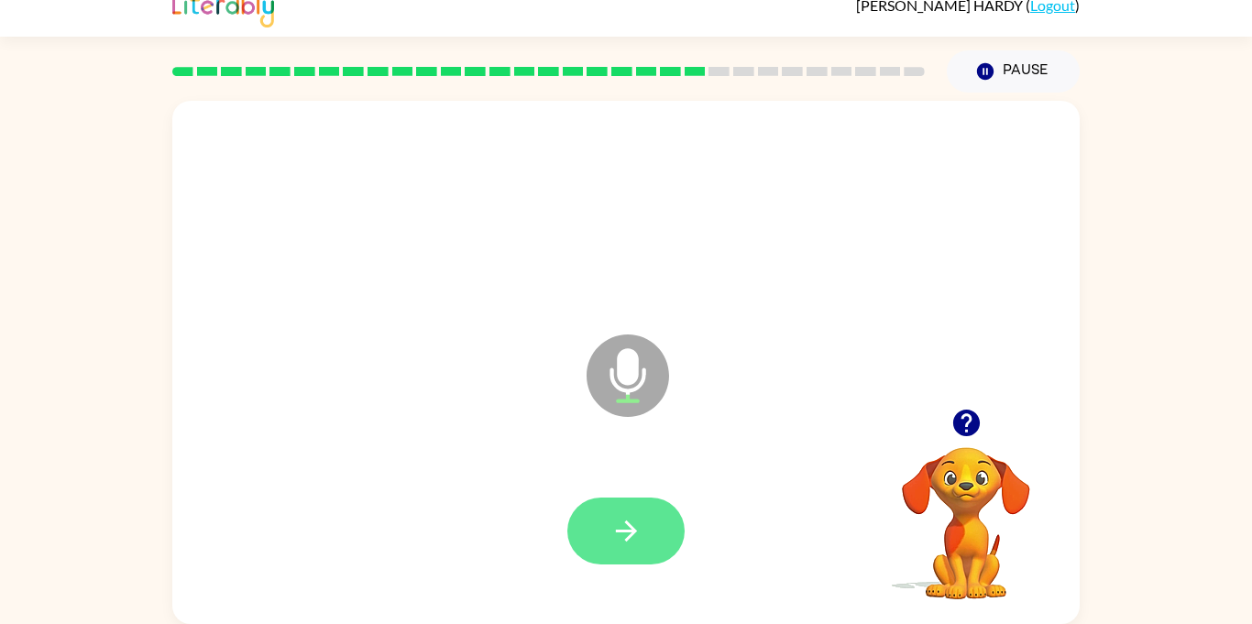
click at [636, 541] on icon "button" at bounding box center [626, 531] width 32 height 32
click at [627, 542] on icon "button" at bounding box center [626, 531] width 32 height 32
click at [647, 533] on button "button" at bounding box center [625, 530] width 117 height 67
click at [639, 537] on icon "button" at bounding box center [626, 531] width 32 height 32
click at [651, 523] on button "button" at bounding box center [625, 530] width 117 height 67
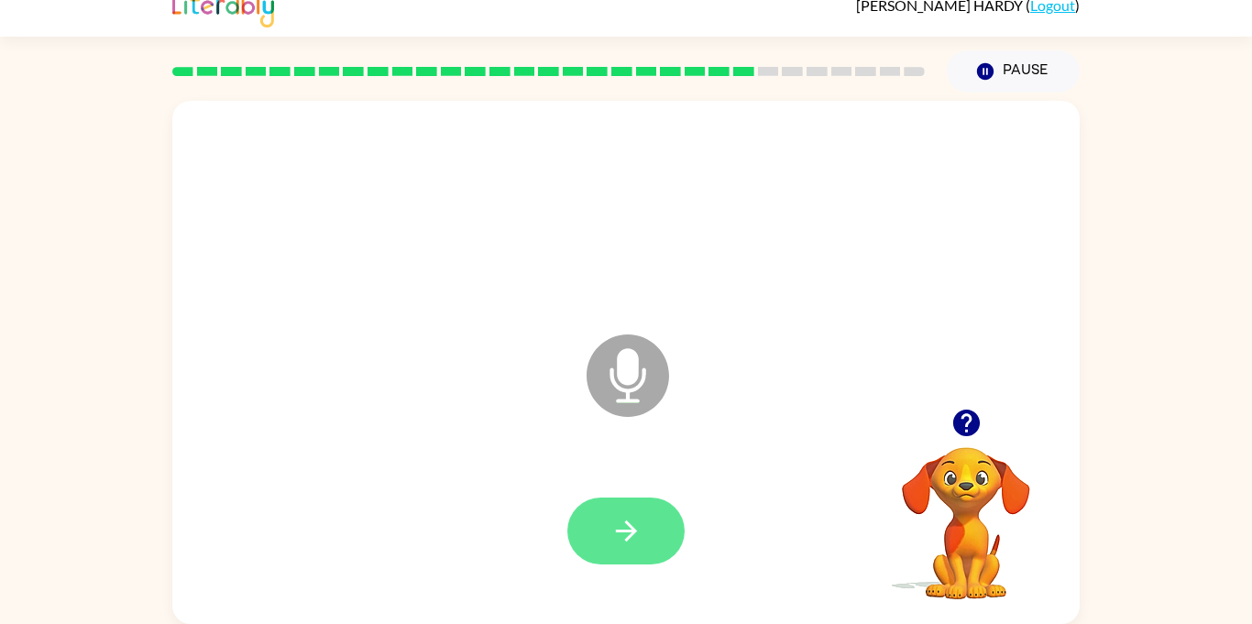
click at [662, 542] on button "button" at bounding box center [625, 530] width 117 height 67
click at [625, 524] on icon "button" at bounding box center [626, 531] width 32 height 32
click at [627, 519] on icon "button" at bounding box center [626, 531] width 32 height 32
click at [640, 518] on icon "button" at bounding box center [626, 531] width 32 height 32
click at [624, 544] on icon "button" at bounding box center [626, 531] width 32 height 32
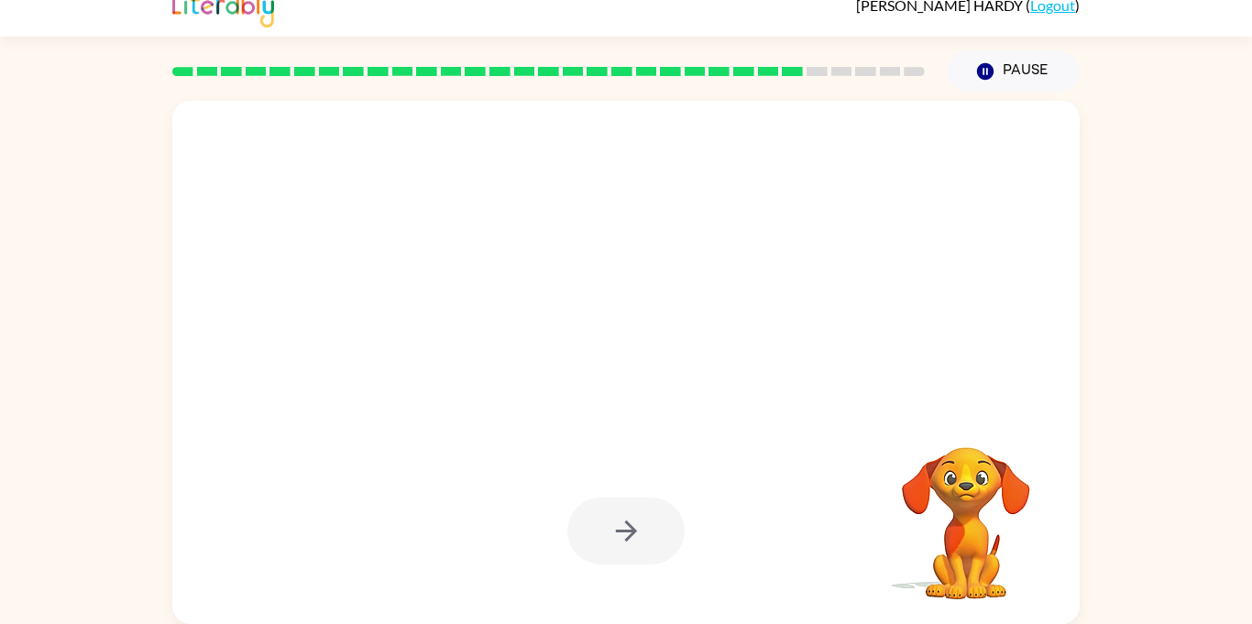
click at [629, 529] on div at bounding box center [625, 530] width 117 height 67
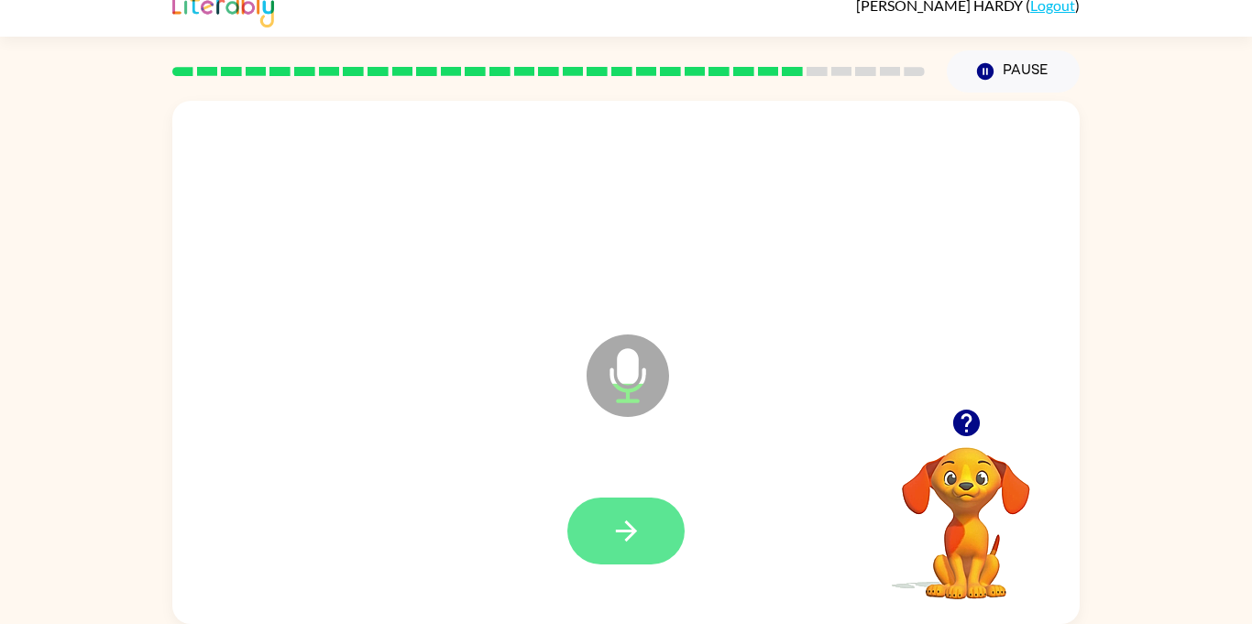
click at [641, 533] on icon "button" at bounding box center [626, 531] width 32 height 32
click at [654, 523] on button "button" at bounding box center [625, 530] width 117 height 67
click at [646, 516] on button "button" at bounding box center [625, 530] width 117 height 67
click at [642, 529] on button "button" at bounding box center [625, 530] width 117 height 67
click at [646, 539] on button "button" at bounding box center [625, 530] width 117 height 67
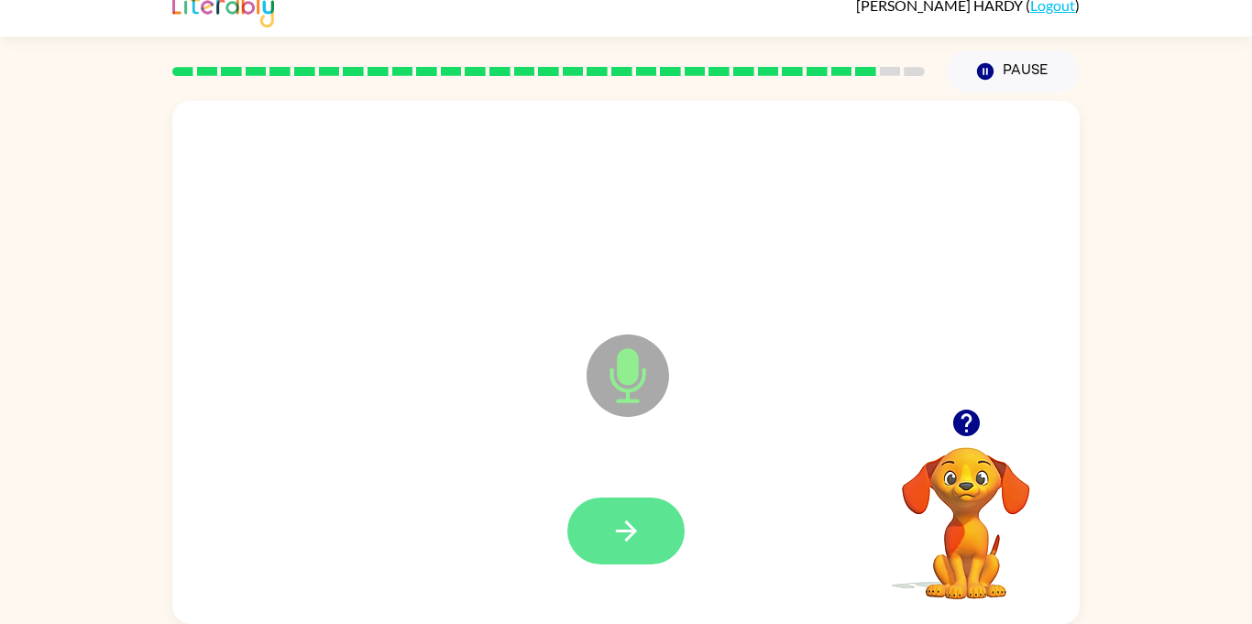
click at [642, 541] on button "button" at bounding box center [625, 530] width 117 height 67
click at [644, 546] on button "button" at bounding box center [625, 530] width 117 height 67
click at [661, 535] on button "button" at bounding box center [625, 530] width 117 height 67
click at [659, 551] on button "button" at bounding box center [625, 530] width 117 height 67
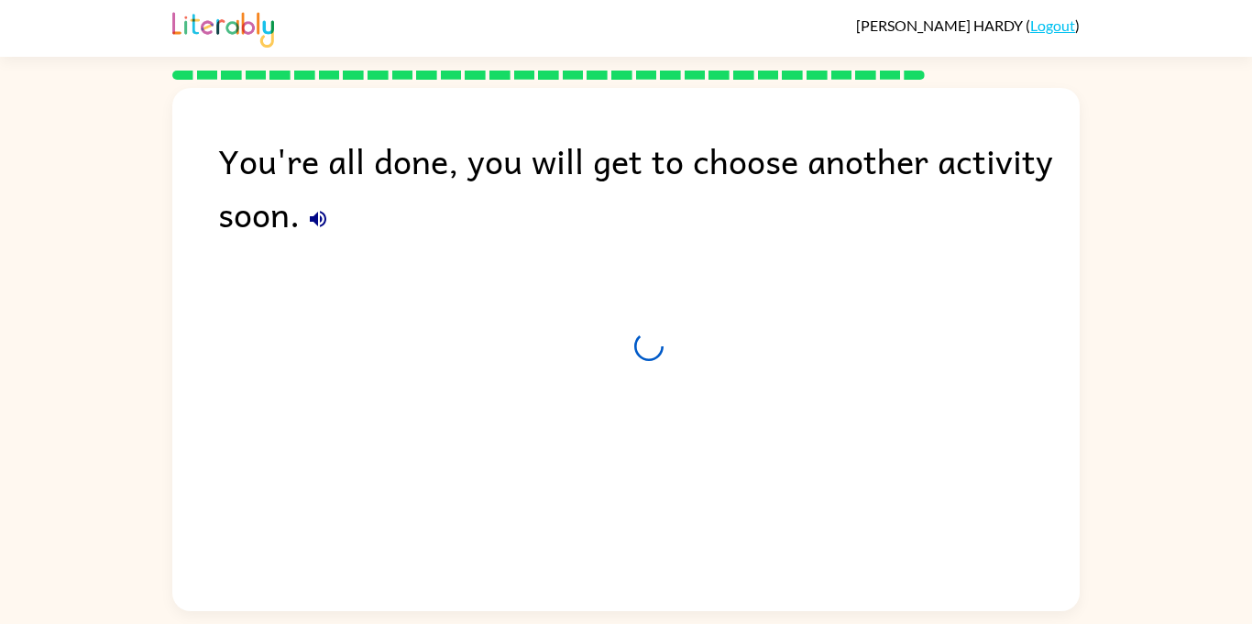
scroll to position [0, 0]
